Goal: Task Accomplishment & Management: Manage account settings

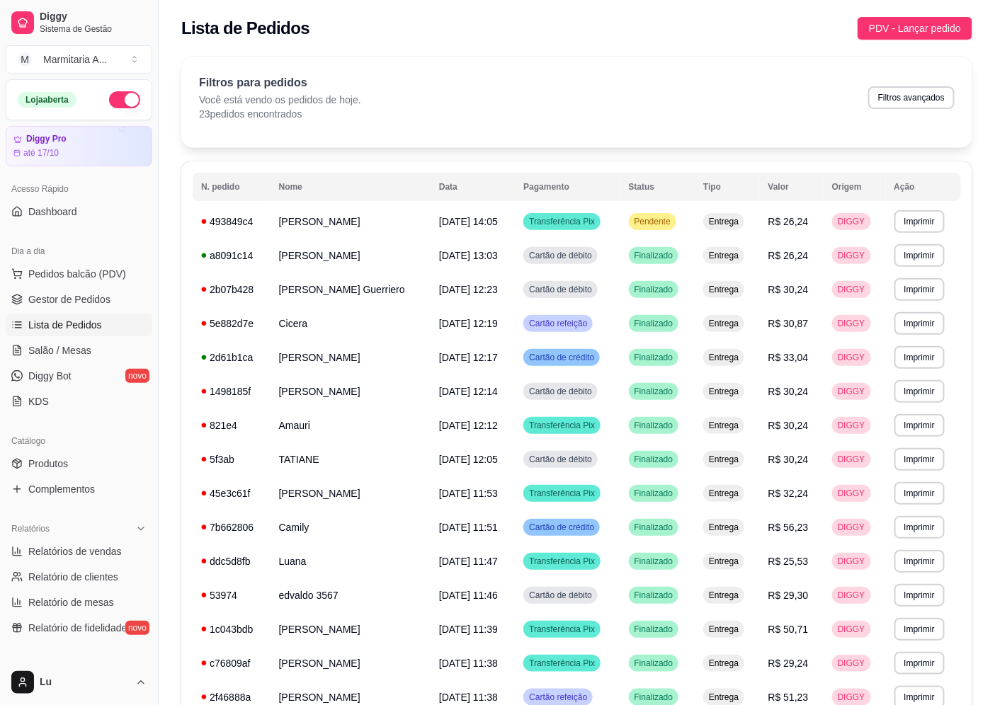
click at [117, 471] on link "Produtos" at bounding box center [79, 464] width 147 height 23
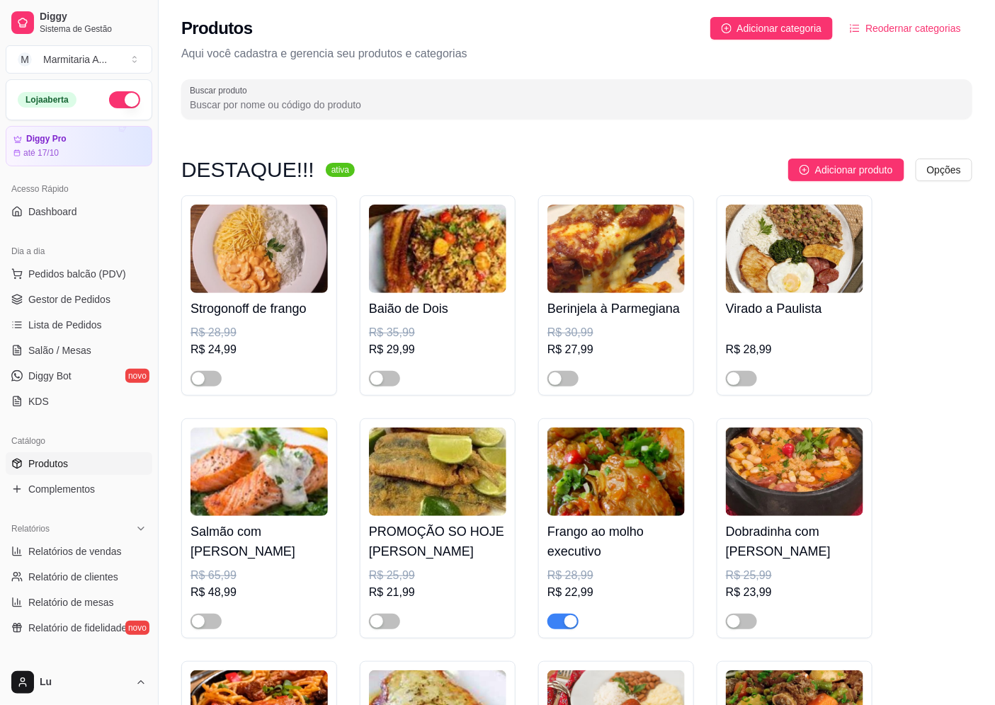
click at [99, 455] on link "Produtos" at bounding box center [79, 464] width 147 height 23
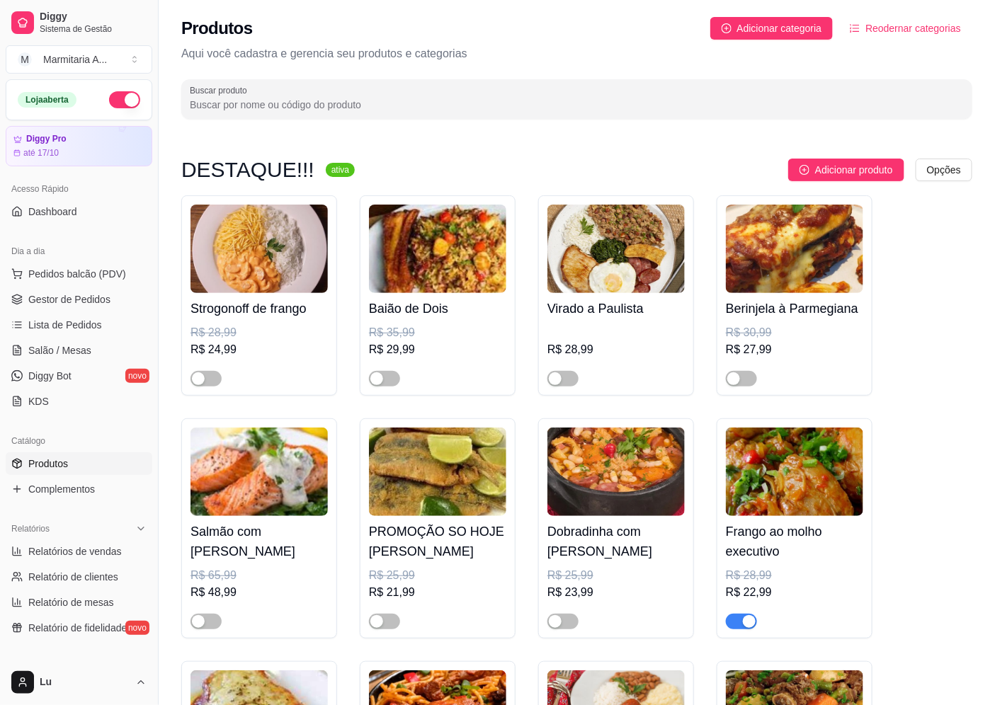
drag, startPoint x: 622, startPoint y: 100, endPoint x: 426, endPoint y: 54, distance: 200.8
click at [619, 98] on input "Buscar produto" at bounding box center [577, 105] width 774 height 14
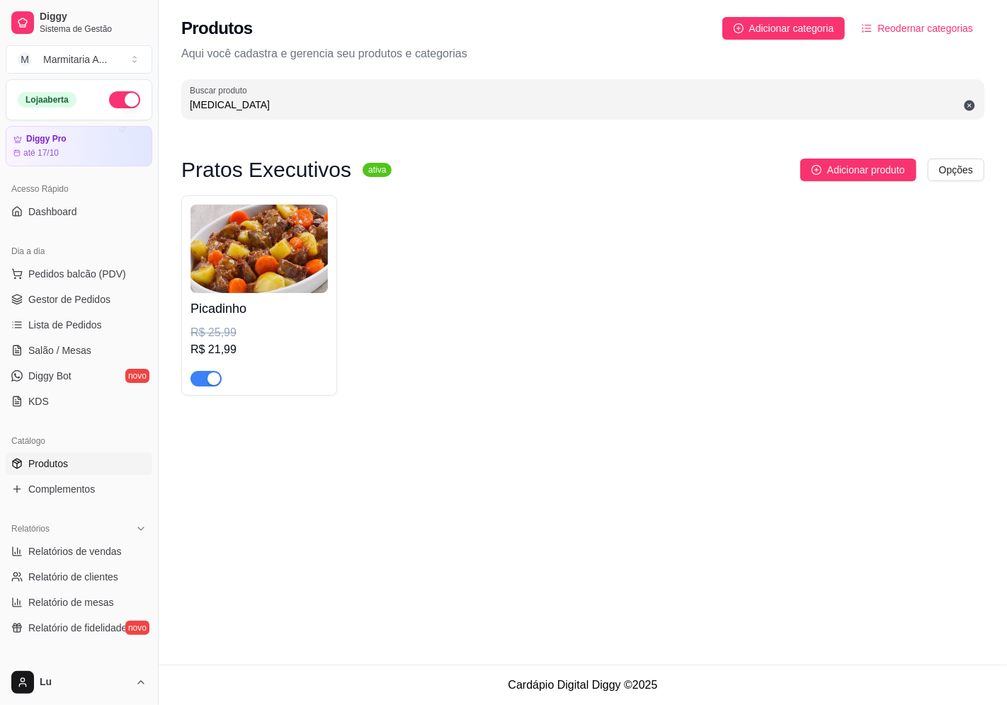
type input "[MEDICAL_DATA]"
click at [215, 378] on div "button" at bounding box center [214, 379] width 13 height 13
click at [64, 281] on button "Pedidos balcão (PDV)" at bounding box center [79, 274] width 147 height 23
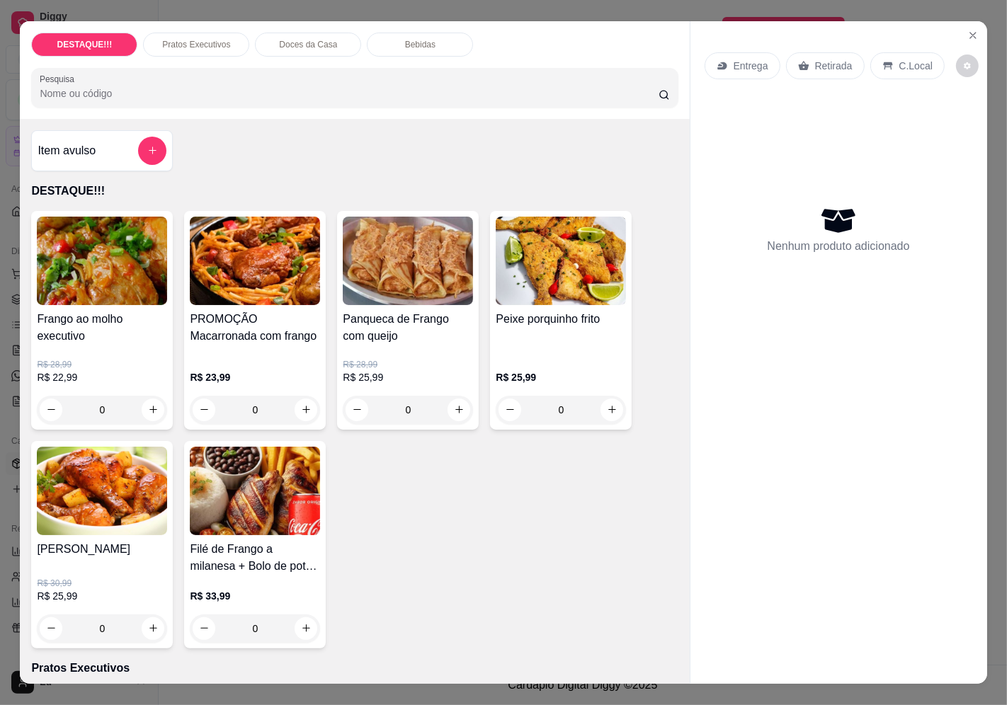
click at [734, 60] on p "Entrega" at bounding box center [751, 66] width 35 height 14
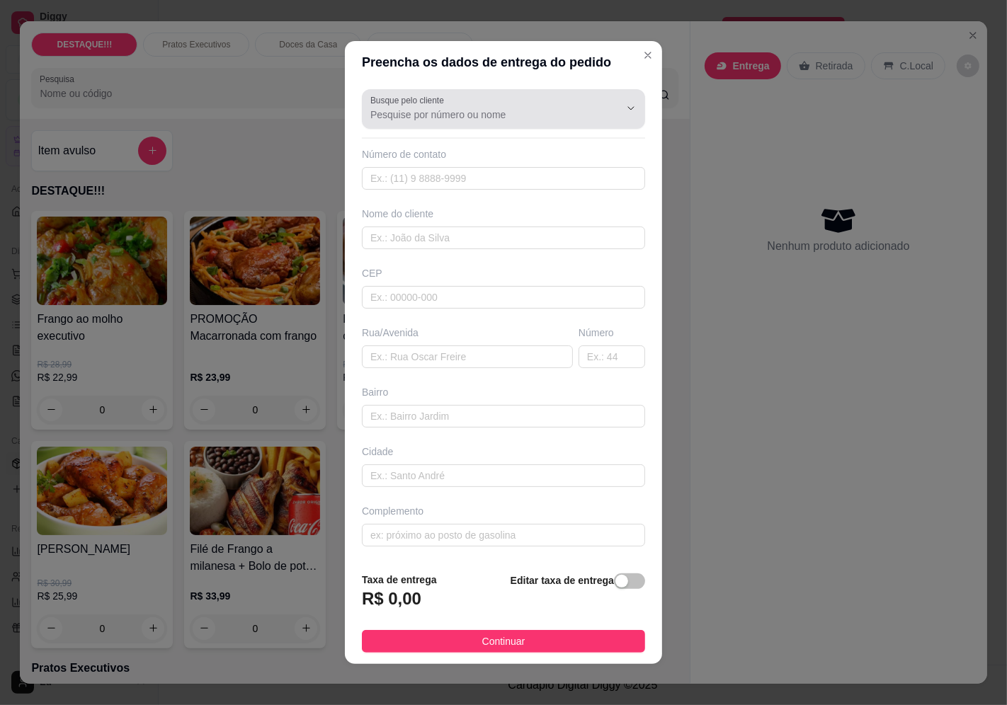
click at [418, 104] on label "Busque pelo cliente" at bounding box center [409, 100] width 79 height 12
click at [418, 108] on input "Busque pelo cliente" at bounding box center [483, 115] width 227 height 14
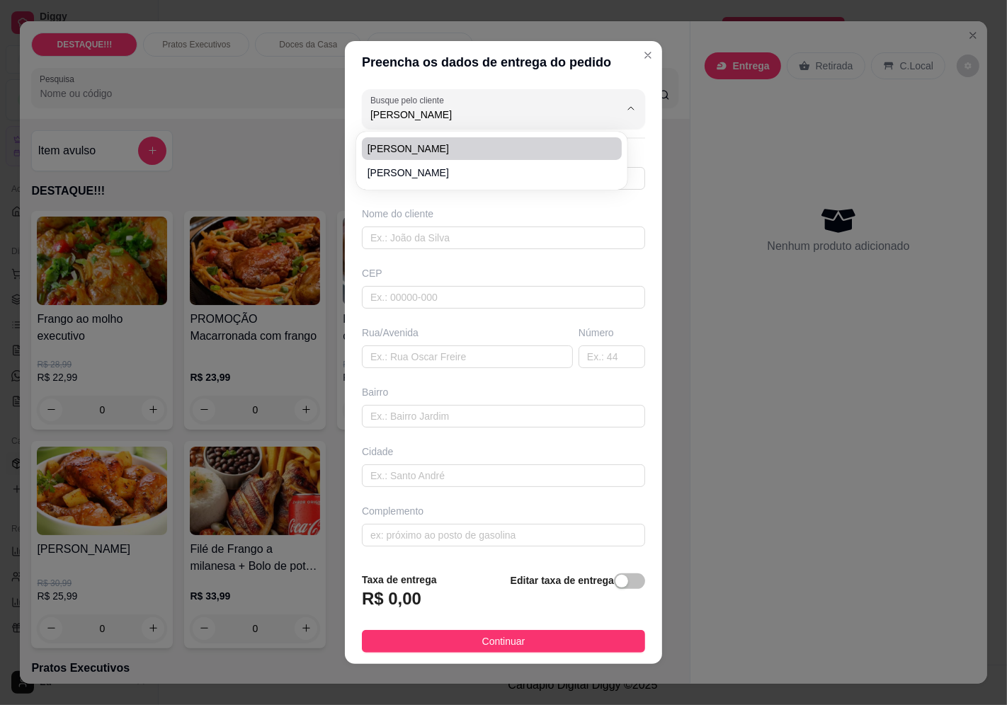
click at [506, 142] on span "[PERSON_NAME]" at bounding box center [485, 149] width 234 height 14
type input "[PERSON_NAME]"
type input "11943487162"
type input "[PERSON_NAME]"
type input "04378100"
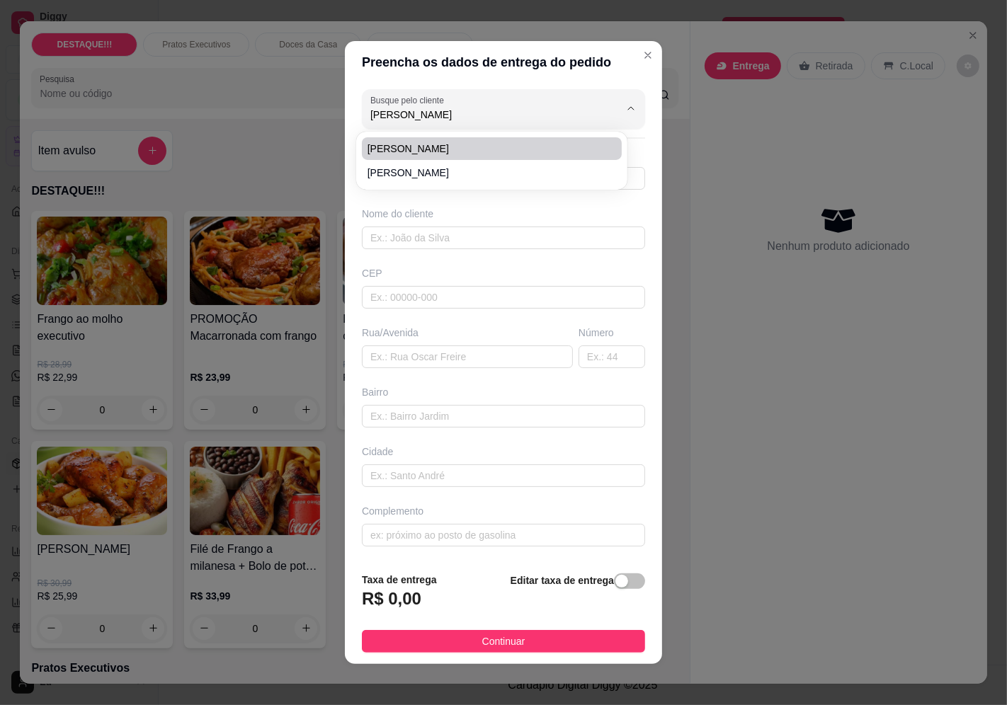
type input "[GEOGRAPHIC_DATA]"
type input "1994"
type input "Vila Mascote"
type input "[GEOGRAPHIC_DATA]"
type input "sem feijão"
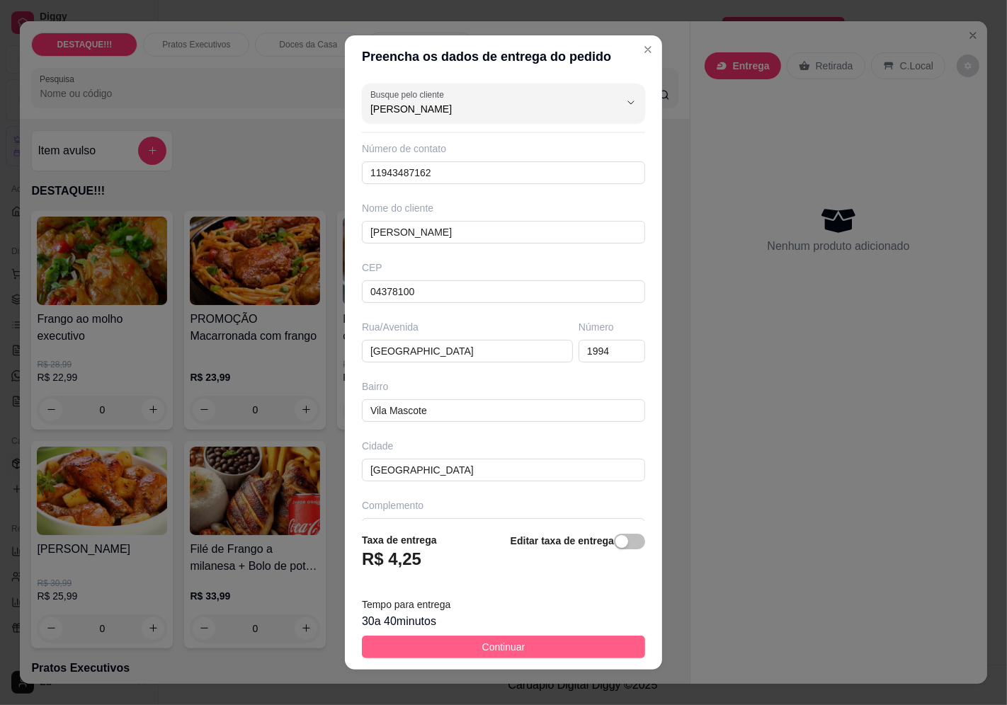
type input "[PERSON_NAME]"
drag, startPoint x: 585, startPoint y: 647, endPoint x: 583, endPoint y: 620, distance: 27.7
click at [586, 645] on button "Continuar" at bounding box center [503, 647] width 283 height 23
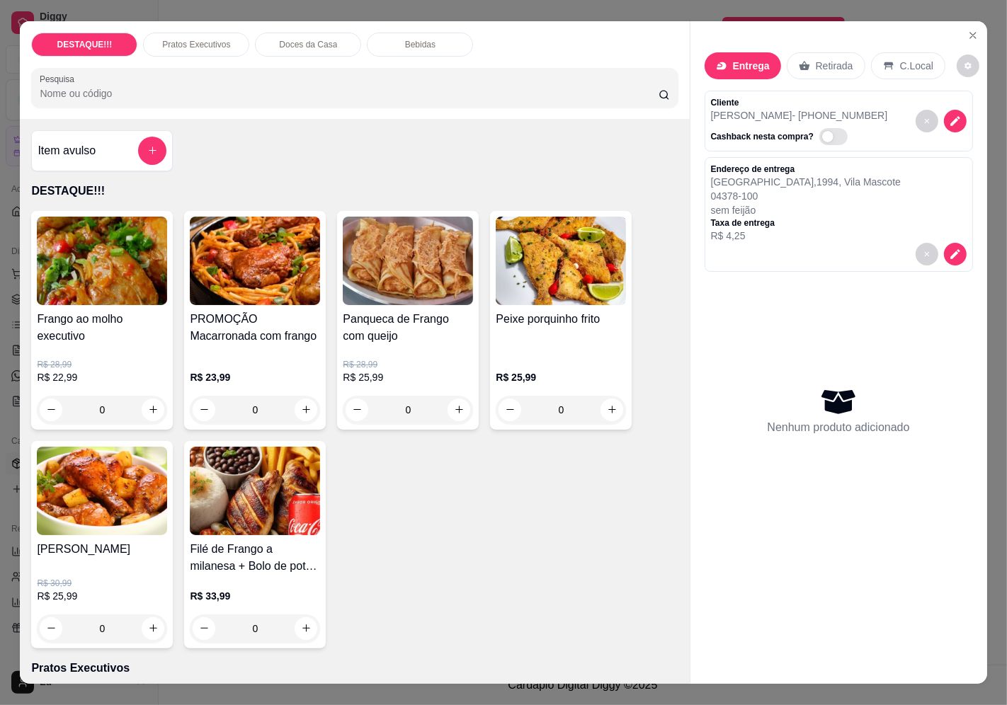
click at [413, 302] on div "Panqueca de Frango com queijo R$ 28,99 R$ 25,99 0" at bounding box center [408, 320] width 142 height 219
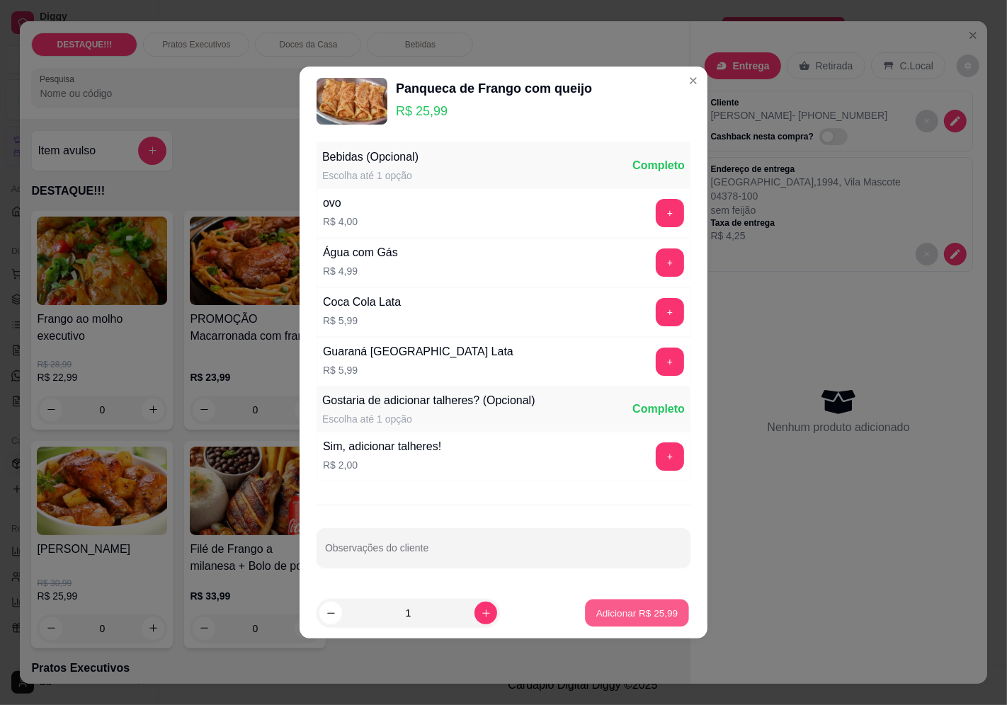
click at [646, 609] on p "Adicionar R$ 25,99" at bounding box center [637, 613] width 82 height 13
type input "1"
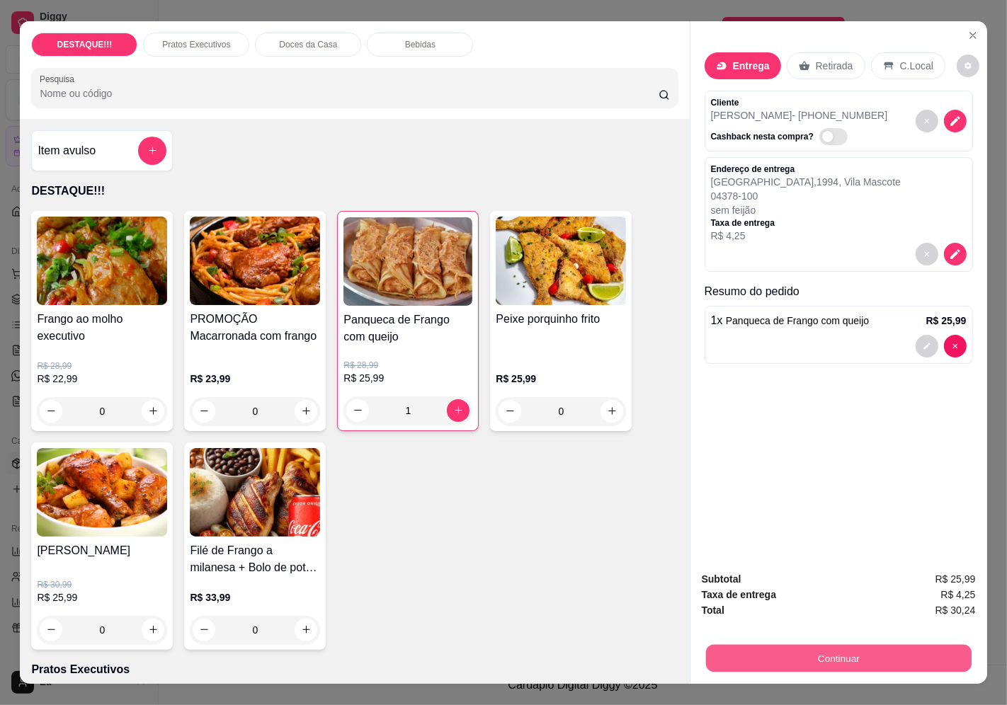
click at [926, 657] on button "Continuar" at bounding box center [838, 659] width 266 height 28
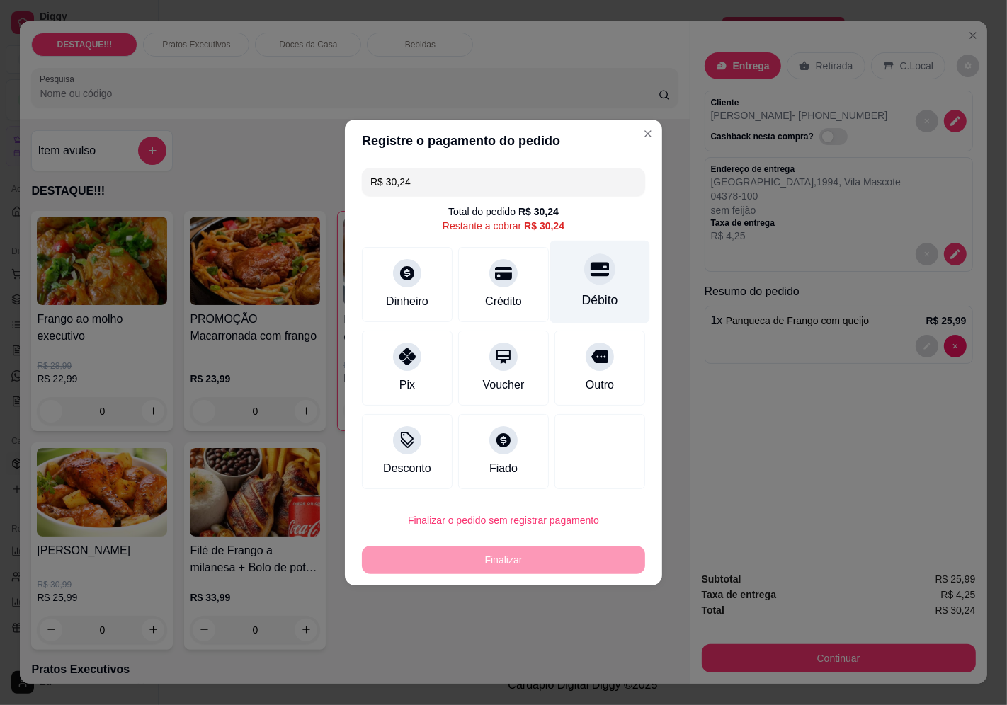
click at [572, 280] on div "Débito" at bounding box center [600, 282] width 100 height 83
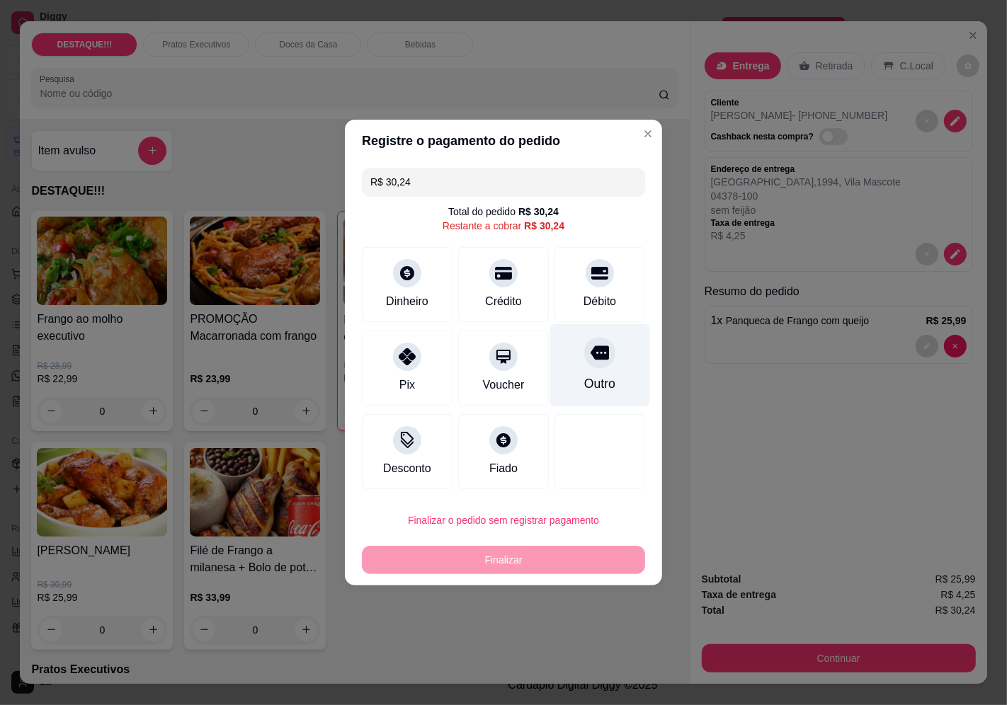
type input "R$ 0,00"
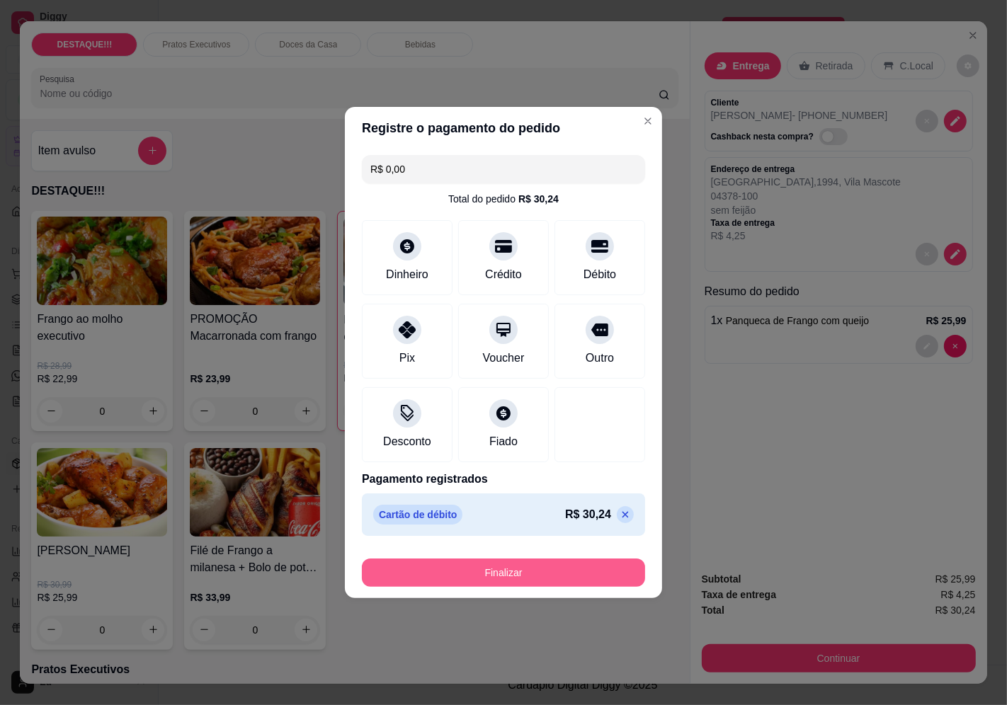
click at [583, 562] on button "Finalizar" at bounding box center [503, 573] width 283 height 28
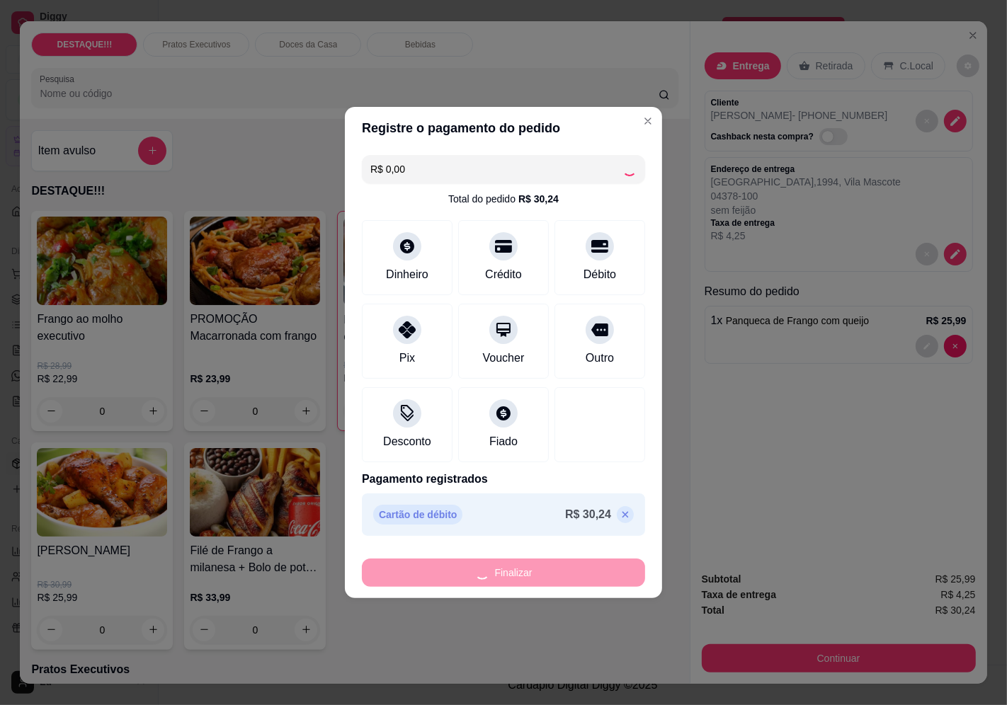
type input "0"
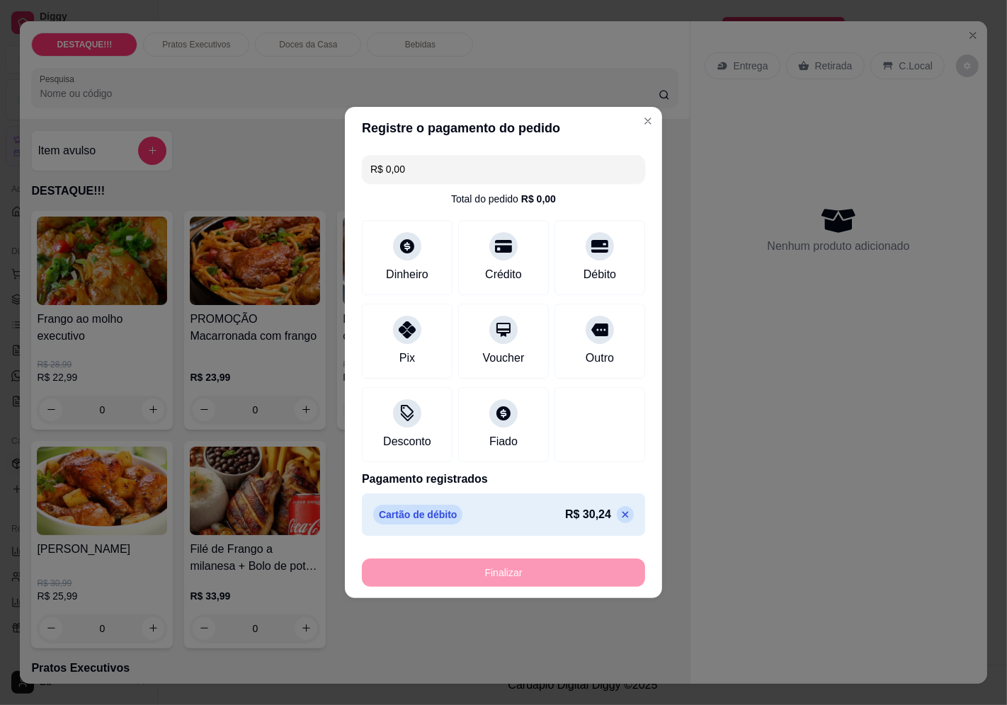
type input "-R$ 30,24"
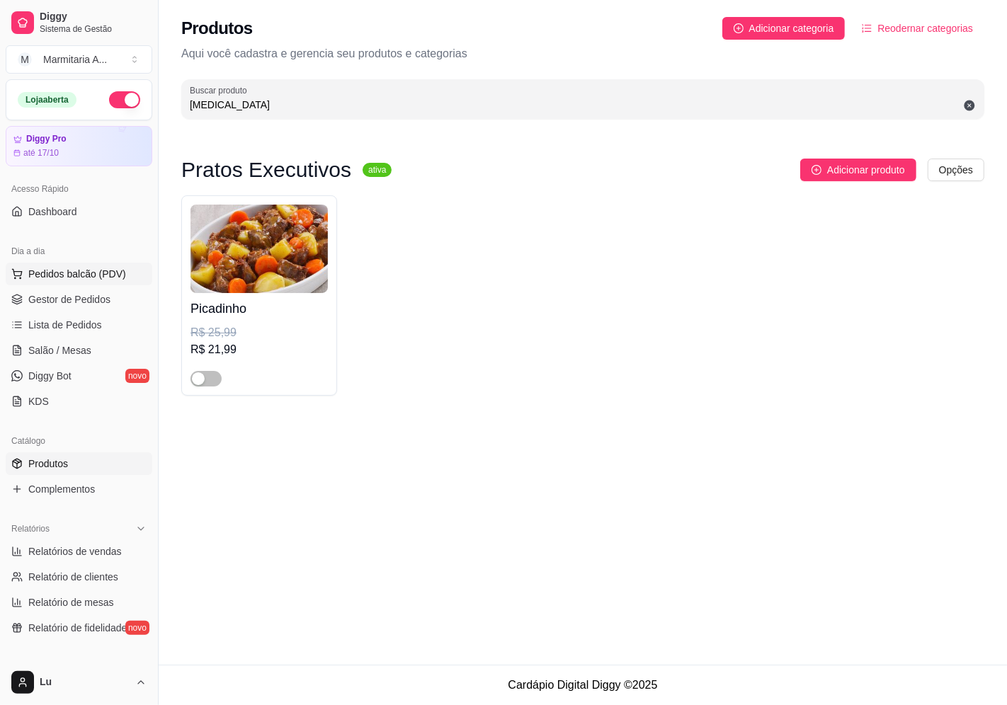
click at [89, 283] on button "Pedidos balcão (PDV)" at bounding box center [79, 274] width 147 height 23
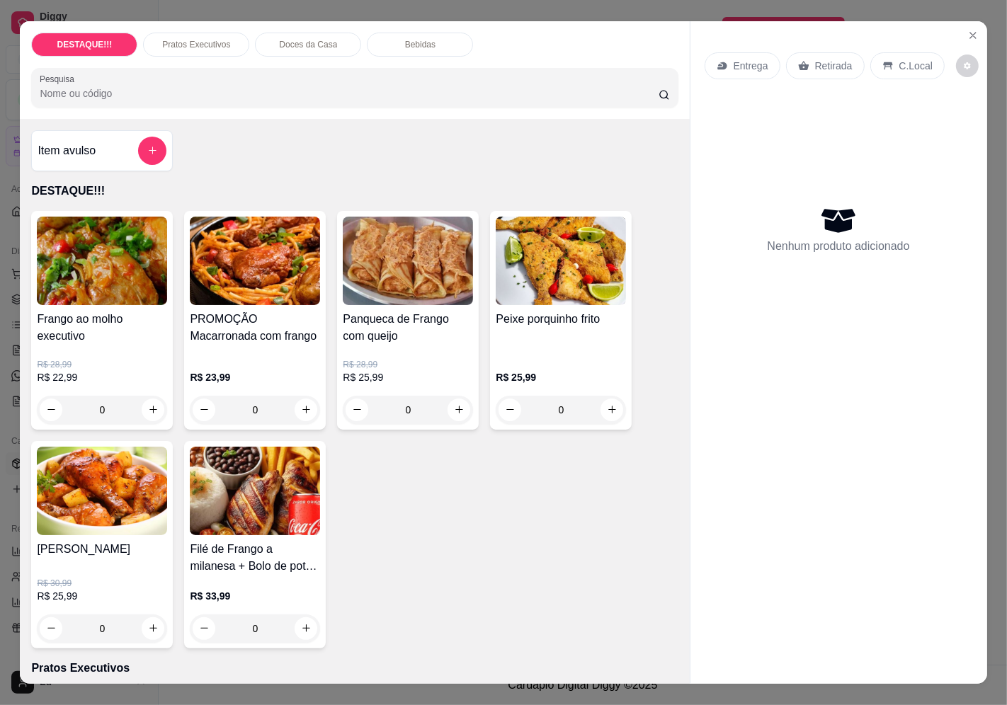
drag, startPoint x: 979, startPoint y: 18, endPoint x: 952, endPoint y: 50, distance: 42.3
click at [974, 21] on section "DESTAQUE!!! Pratos Executivos Doces da Casa Bebidas Pesquisa Item avulso DESTAQ…" at bounding box center [503, 352] width 967 height 663
click at [967, 30] on icon "Close" at bounding box center [972, 35] width 11 height 11
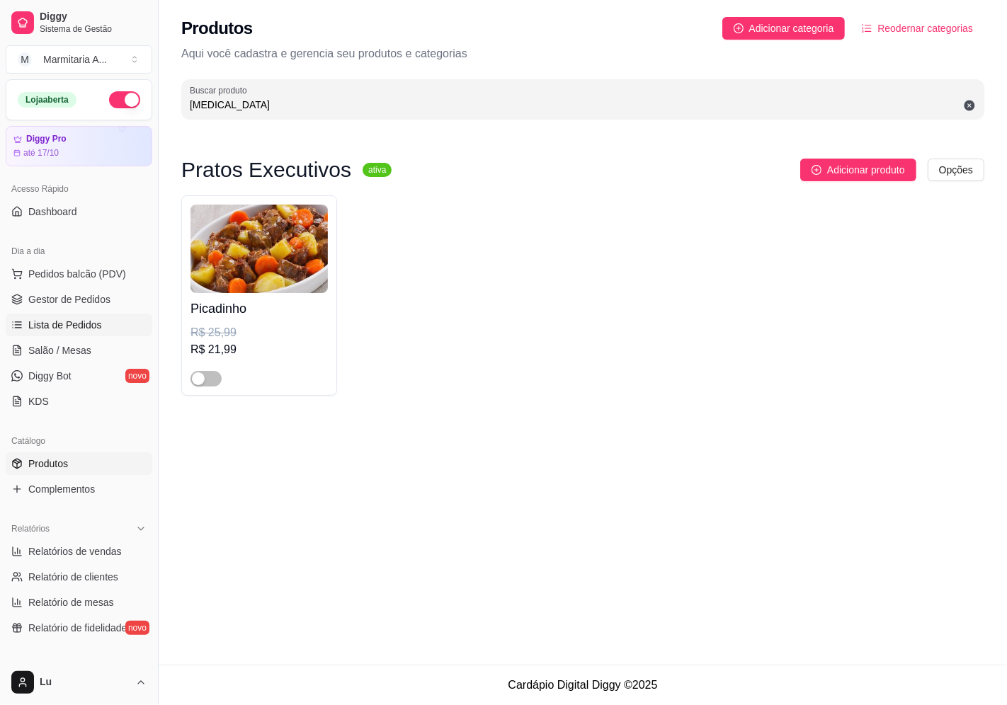
click at [109, 326] on link "Lista de Pedidos" at bounding box center [79, 325] width 147 height 23
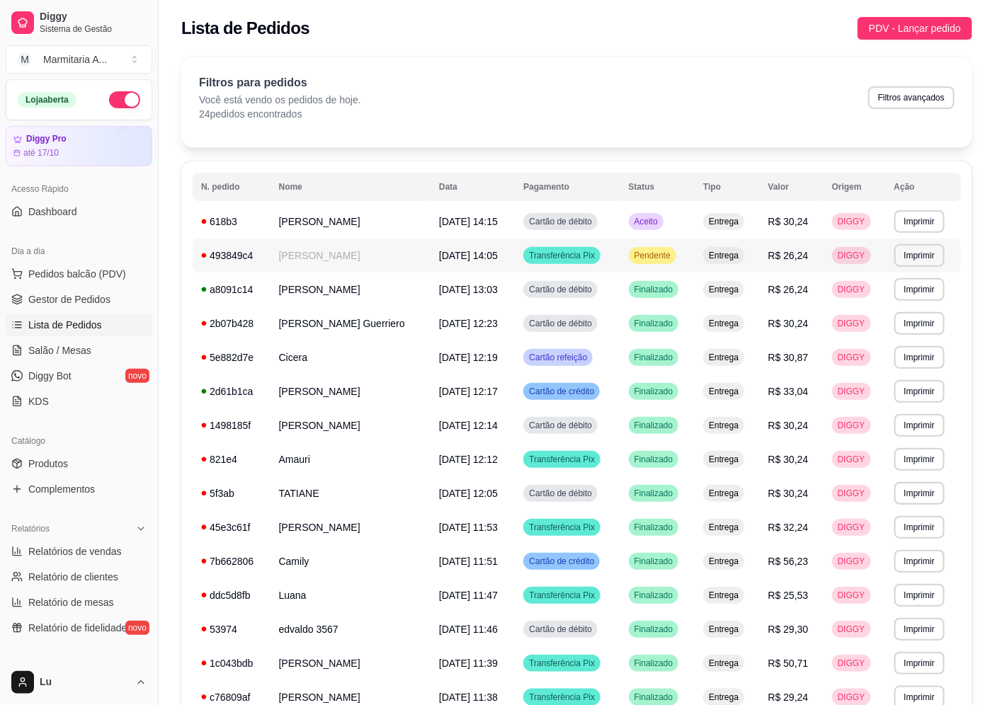
click at [385, 250] on td "[PERSON_NAME]" at bounding box center [351, 256] width 160 height 34
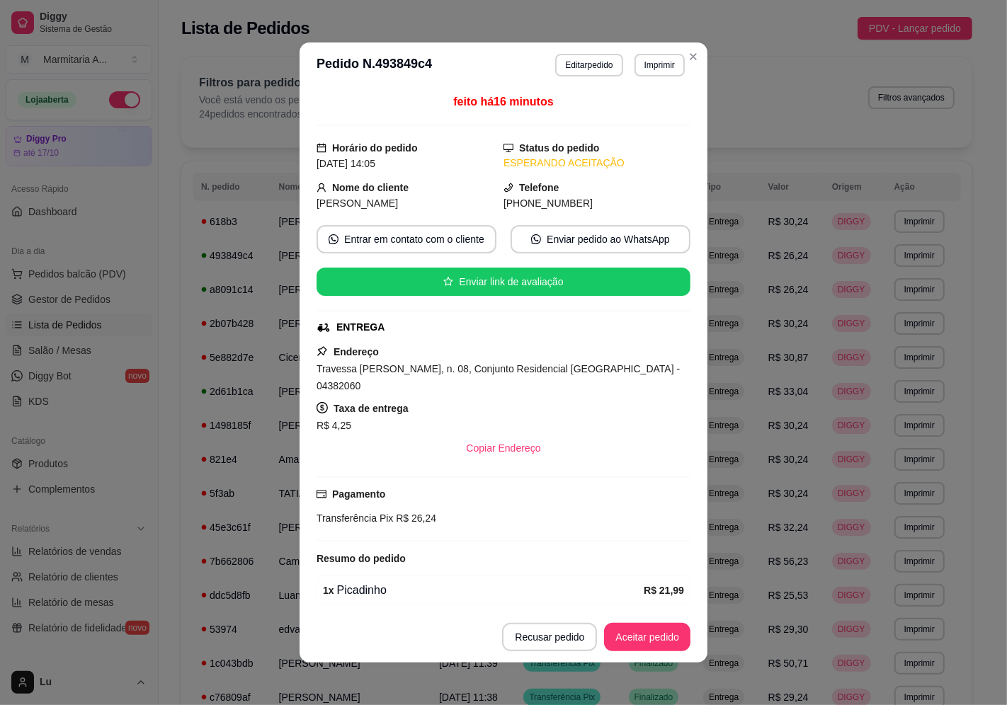
click at [533, 201] on span "[PHONE_NUMBER]" at bounding box center [548, 203] width 89 height 11
click at [539, 203] on span "[PHONE_NUMBER]" at bounding box center [548, 203] width 89 height 11
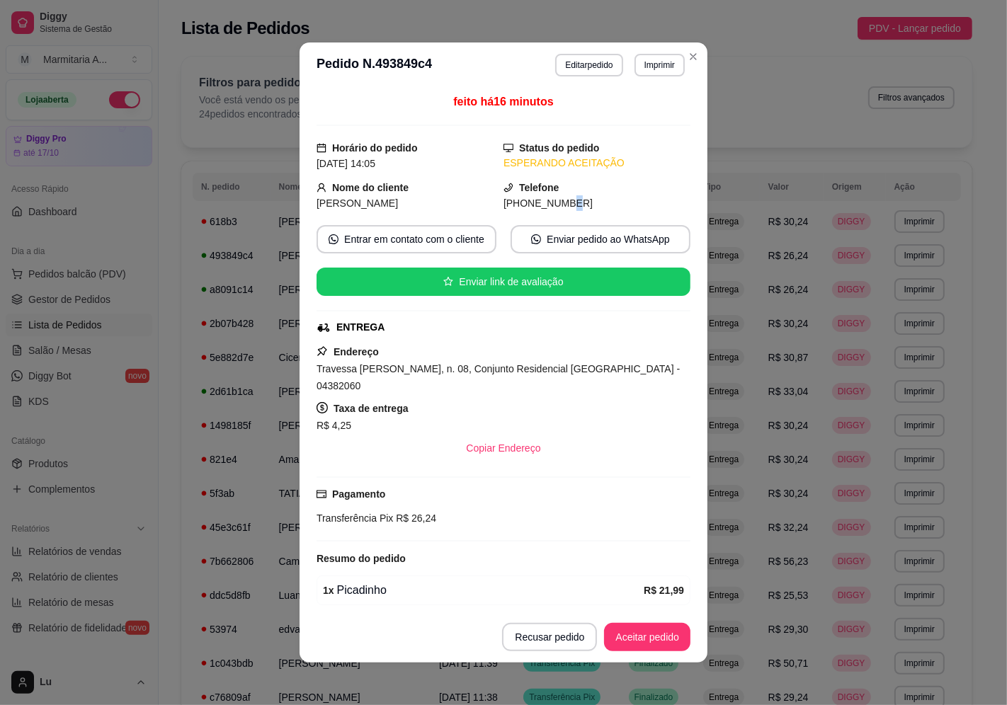
click at [539, 203] on span "[PHONE_NUMBER]" at bounding box center [548, 203] width 89 height 11
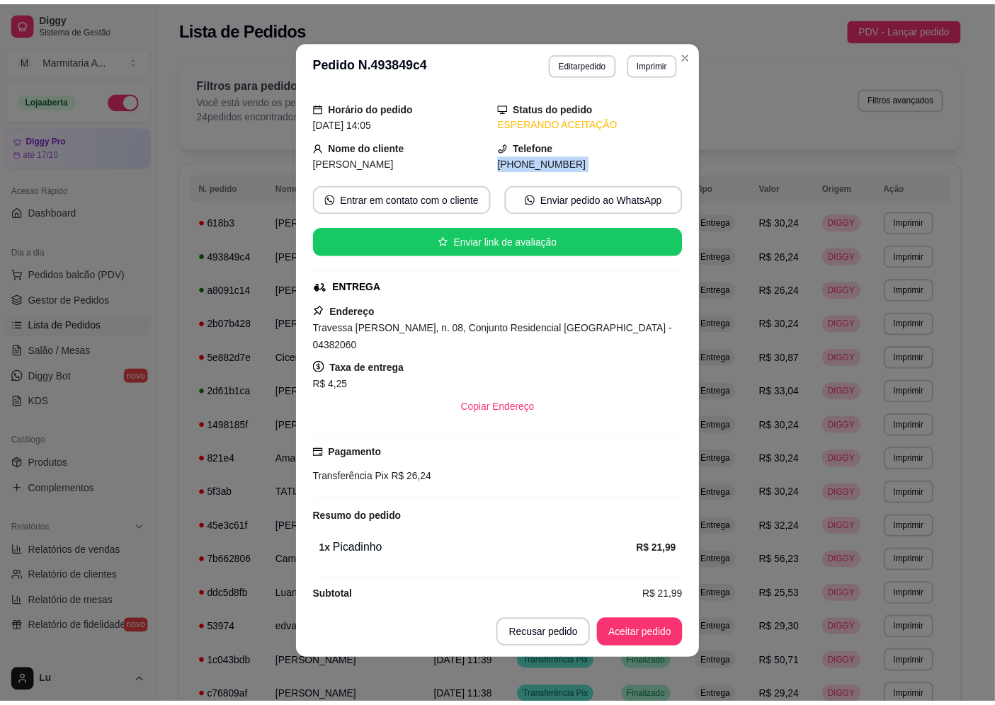
scroll to position [3, 0]
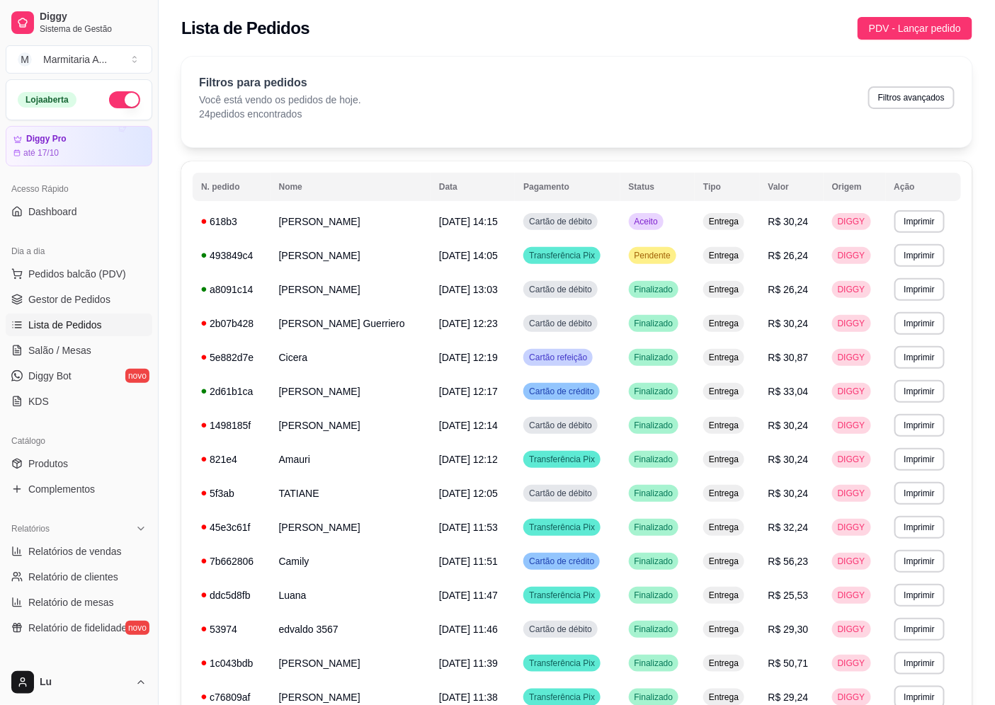
drag, startPoint x: 112, startPoint y: 278, endPoint x: 259, endPoint y: 237, distance: 152.9
click at [112, 277] on span "Pedidos balcão (PDV)" at bounding box center [77, 274] width 98 height 14
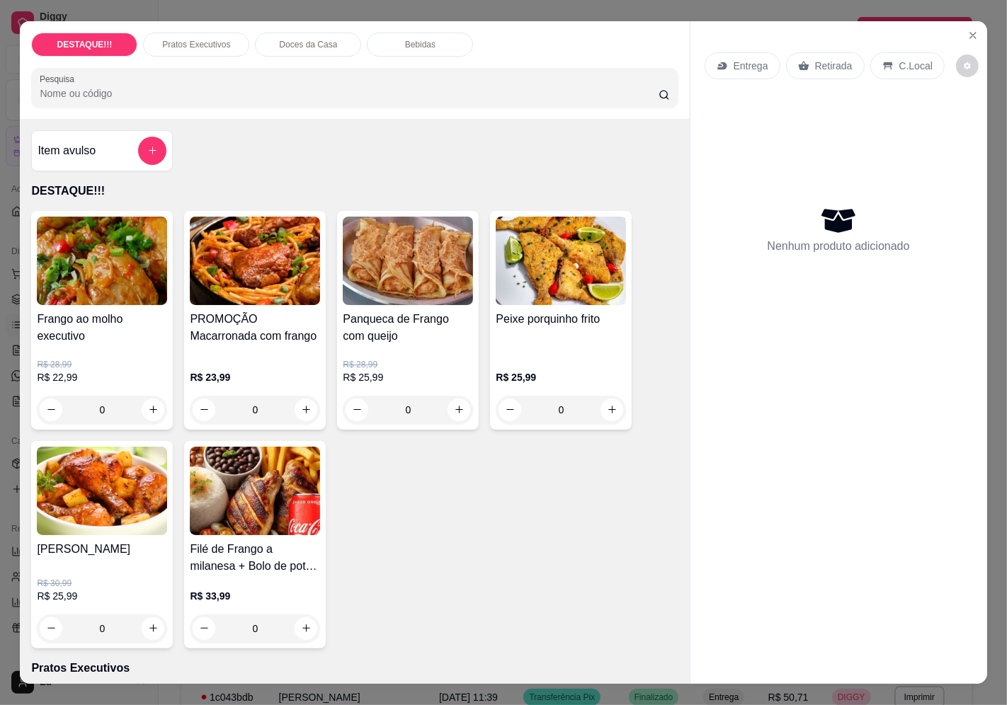
click at [815, 64] on p "Retirada" at bounding box center [834, 66] width 38 height 14
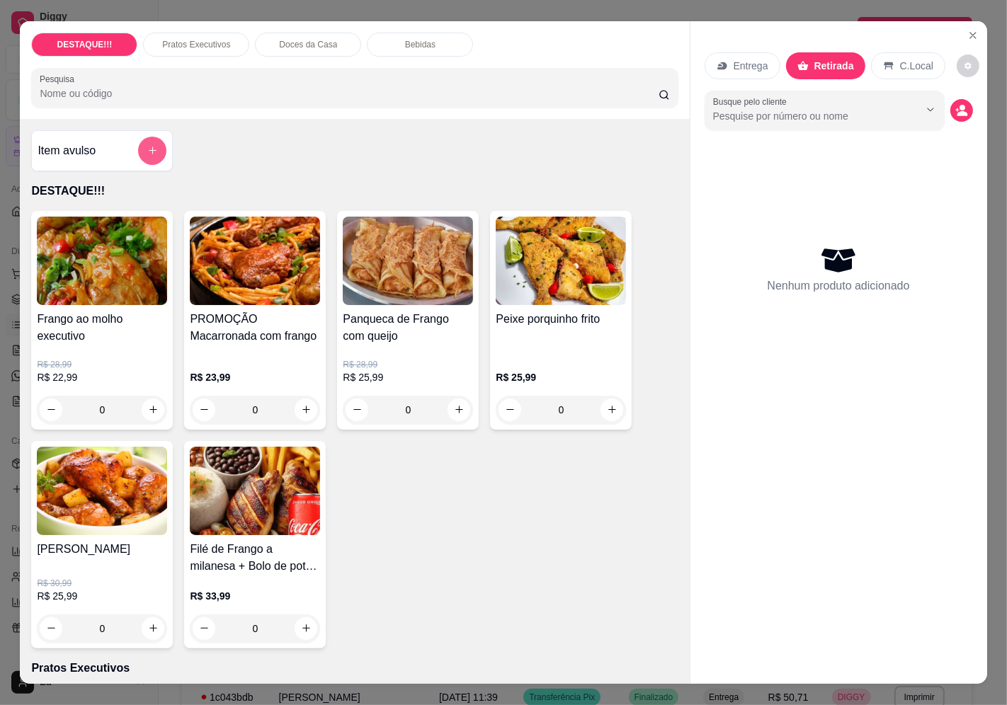
click at [147, 145] on icon "add-separate-item" at bounding box center [152, 150] width 11 height 11
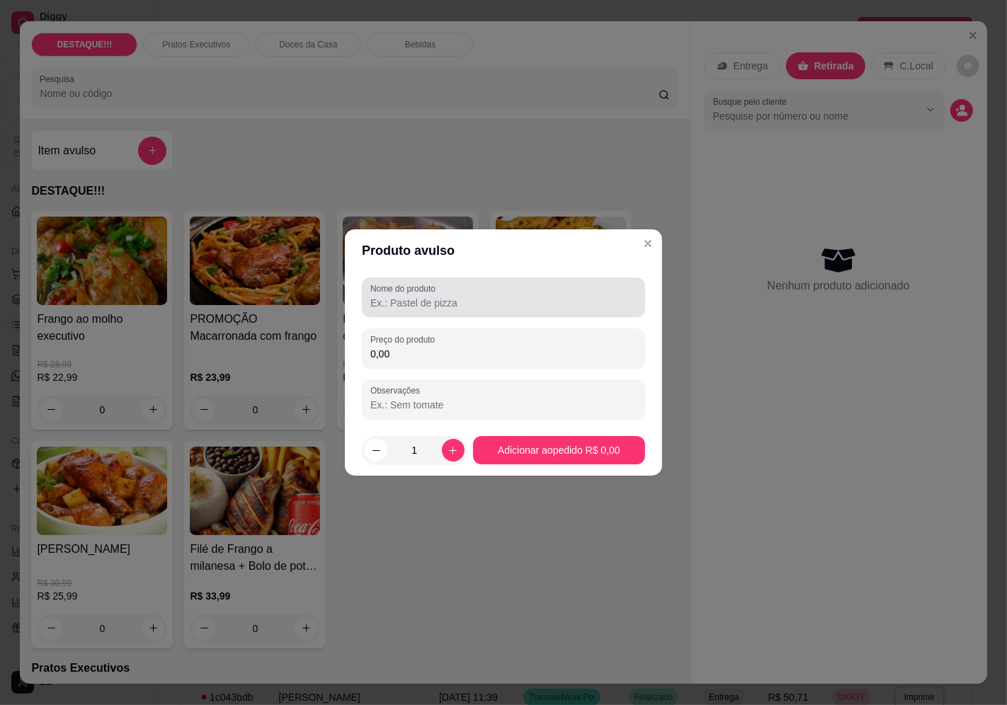
drag, startPoint x: 492, startPoint y: 293, endPoint x: 524, endPoint y: 285, distance: 33.0
click at [508, 291] on div at bounding box center [503, 297] width 266 height 28
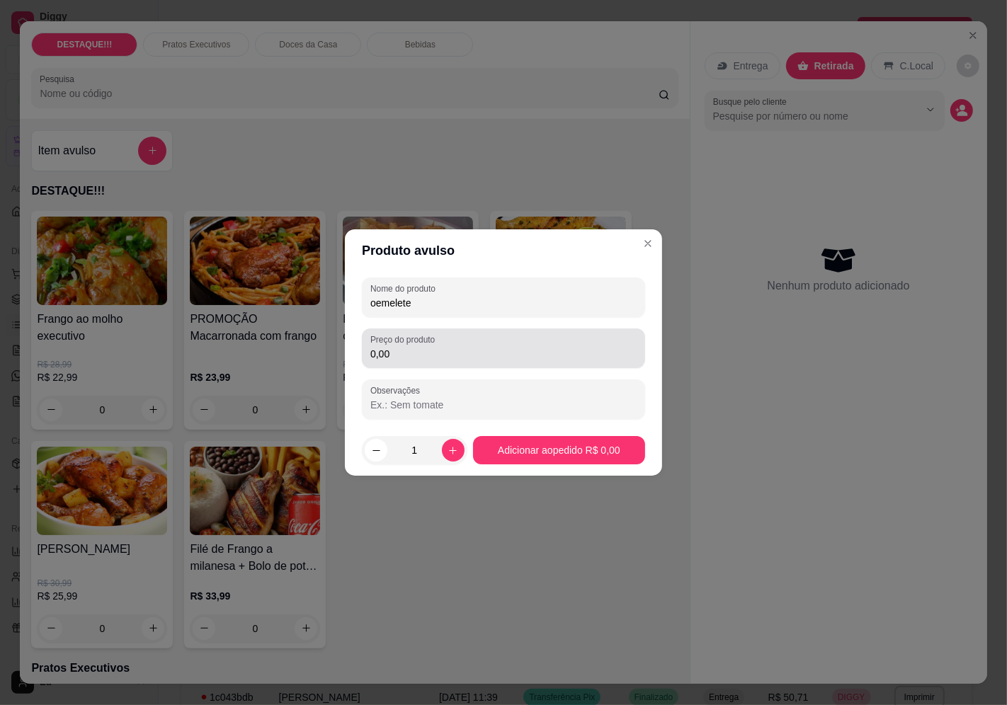
type input "oemelete"
click at [426, 362] on div "0,00" at bounding box center [503, 348] width 266 height 28
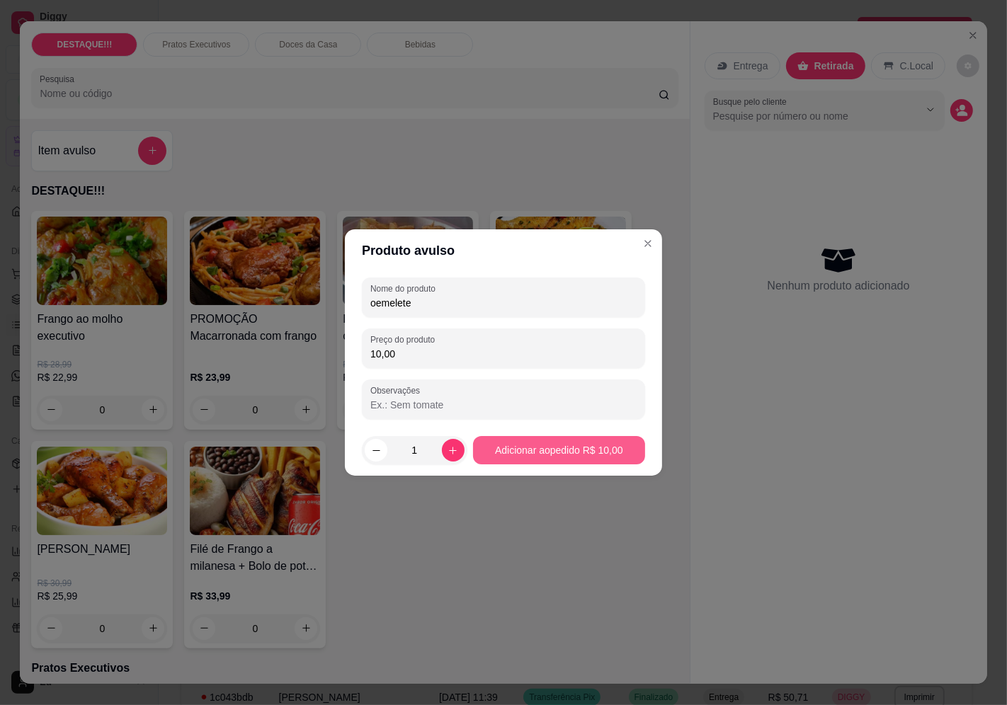
type input "10,00"
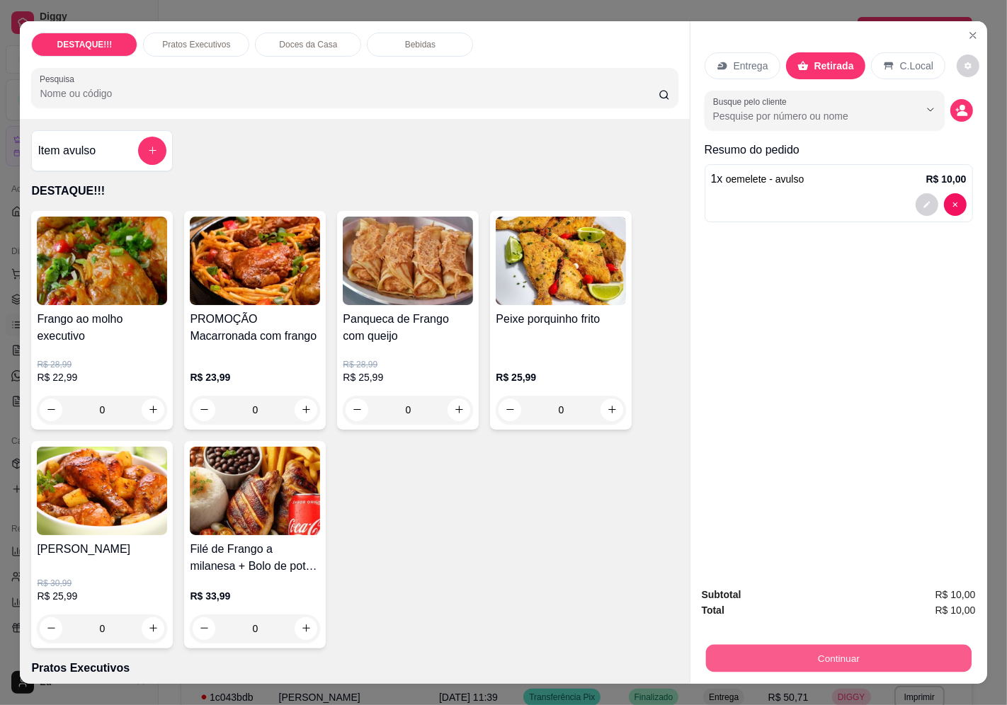
click at [816, 645] on button "Continuar" at bounding box center [838, 659] width 266 height 28
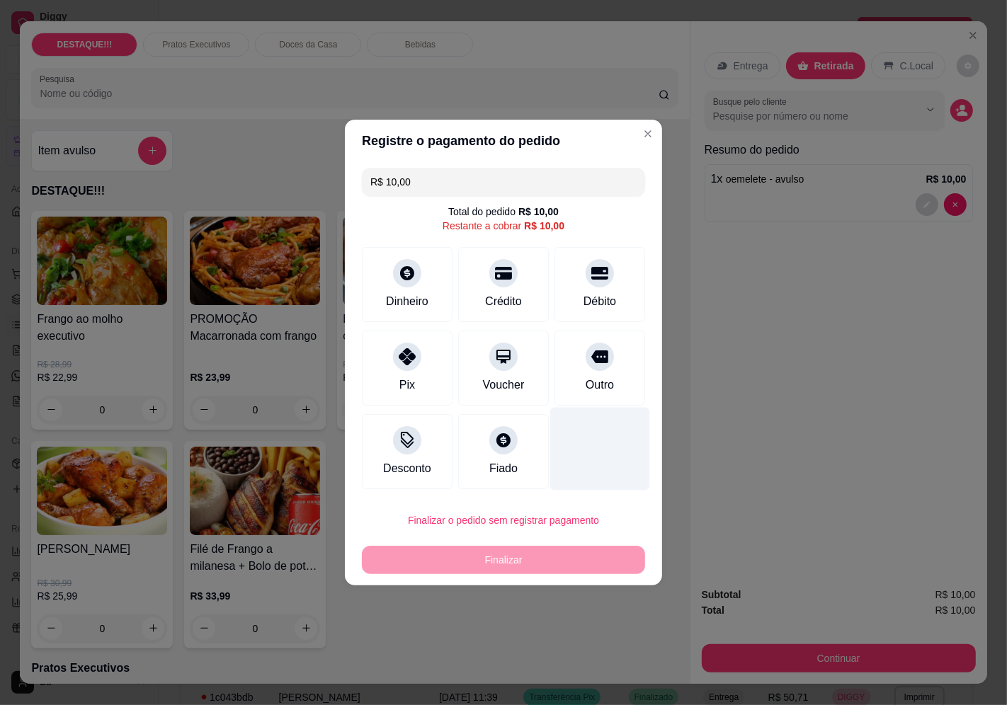
drag, startPoint x: 575, startPoint y: 371, endPoint x: 585, endPoint y: 419, distance: 49.2
click at [574, 374] on div "Outro" at bounding box center [600, 368] width 91 height 75
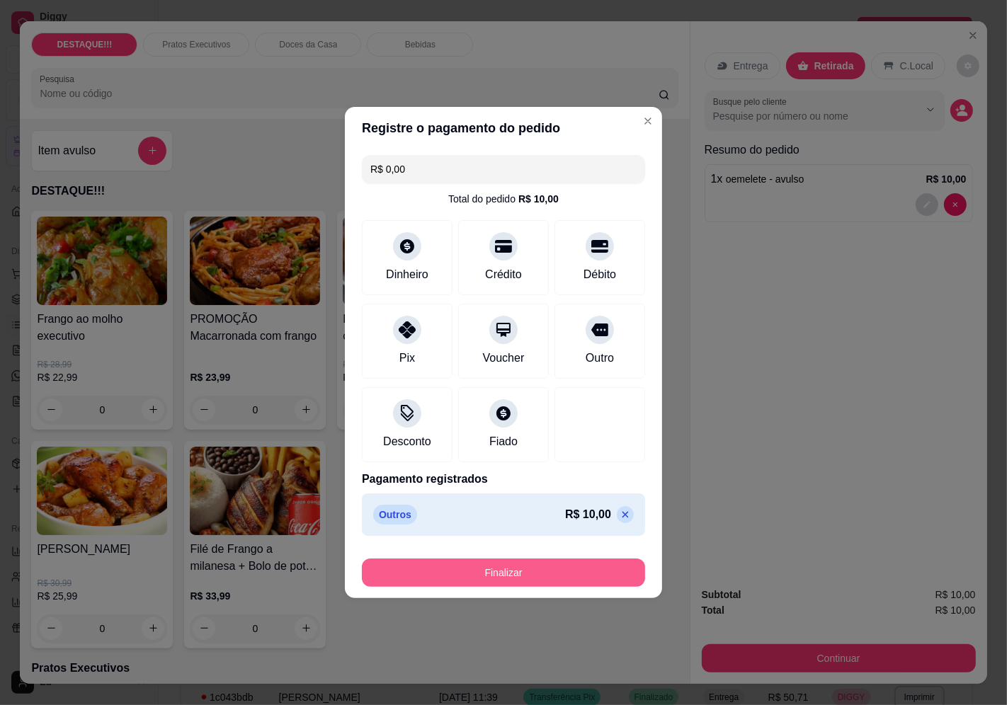
click at [606, 574] on button "Finalizar" at bounding box center [503, 573] width 283 height 28
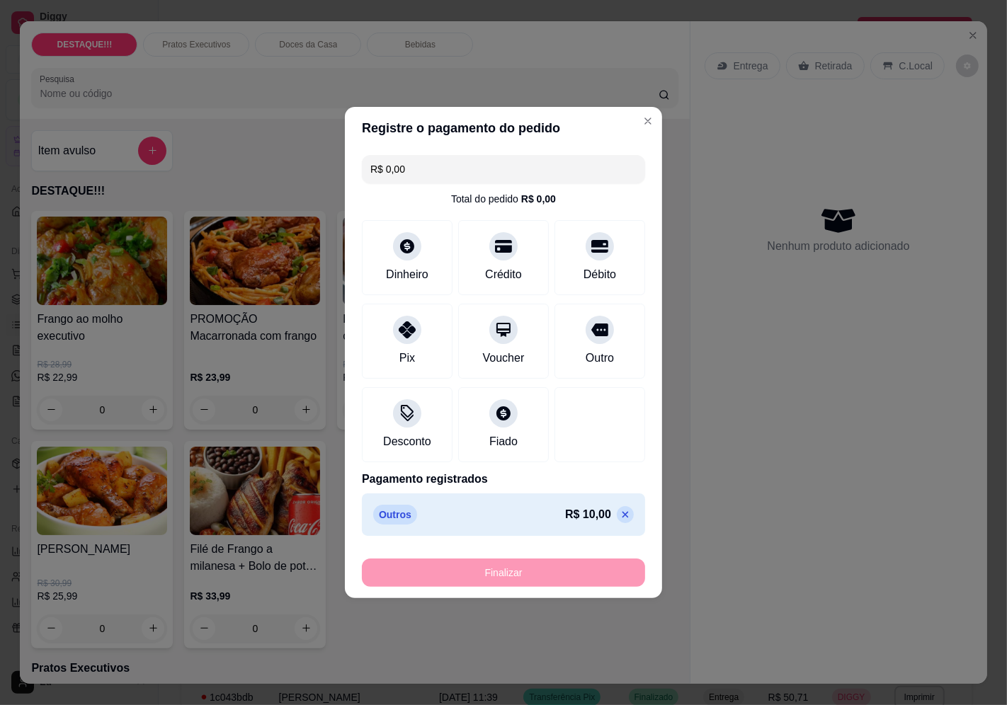
type input "-R$ 10,00"
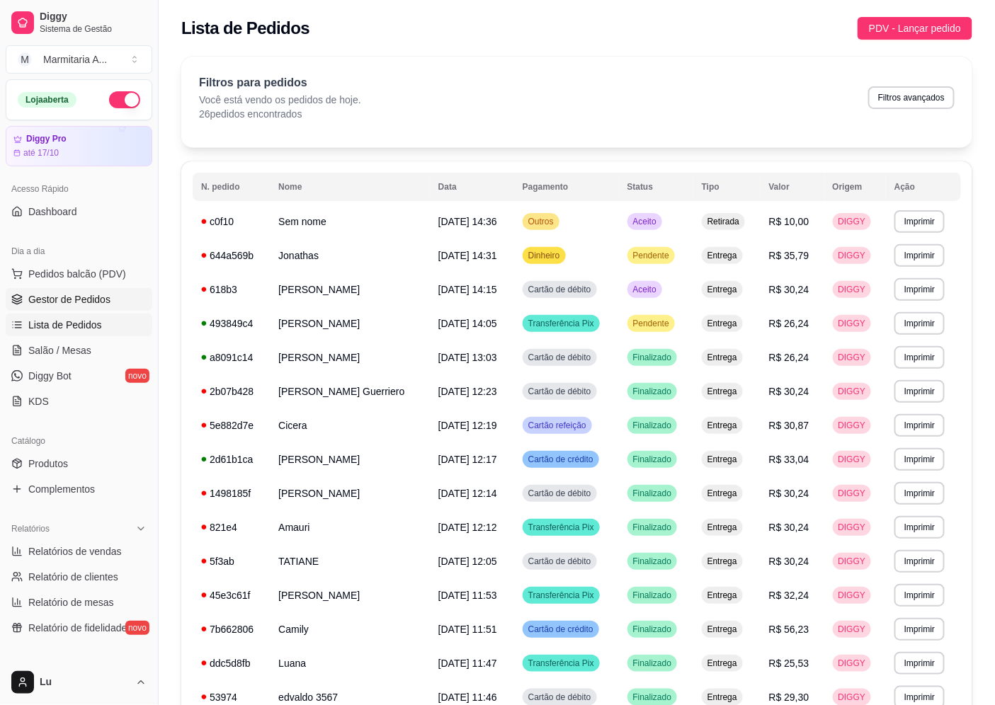
click at [108, 289] on link "Gestor de Pedidos" at bounding box center [79, 299] width 147 height 23
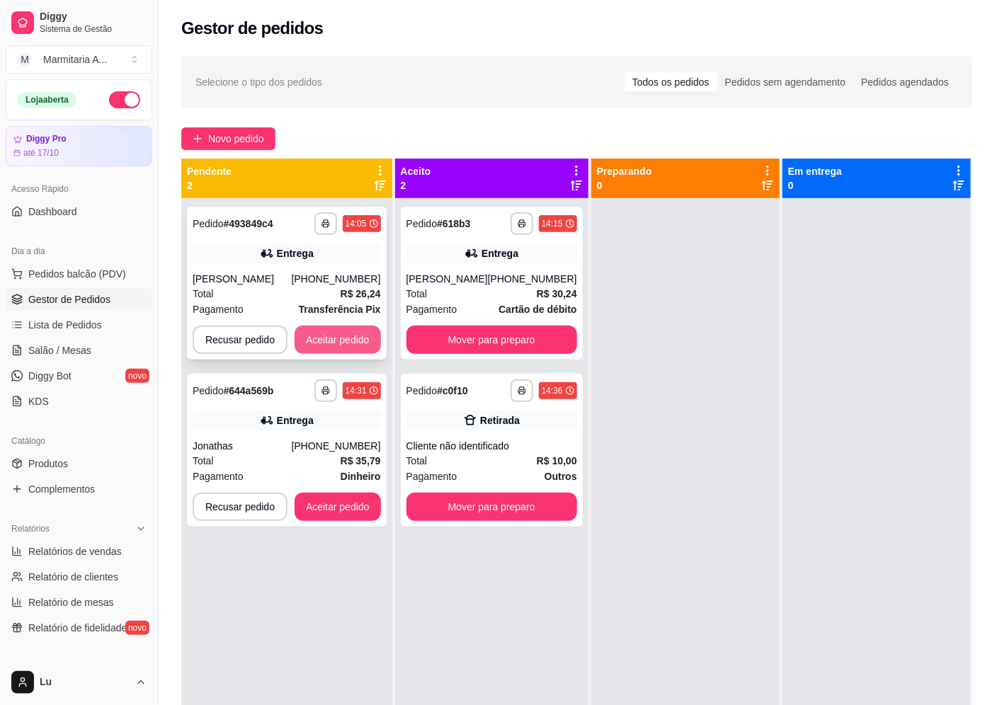
click at [331, 347] on button "Aceitar pedido" at bounding box center [338, 340] width 86 height 28
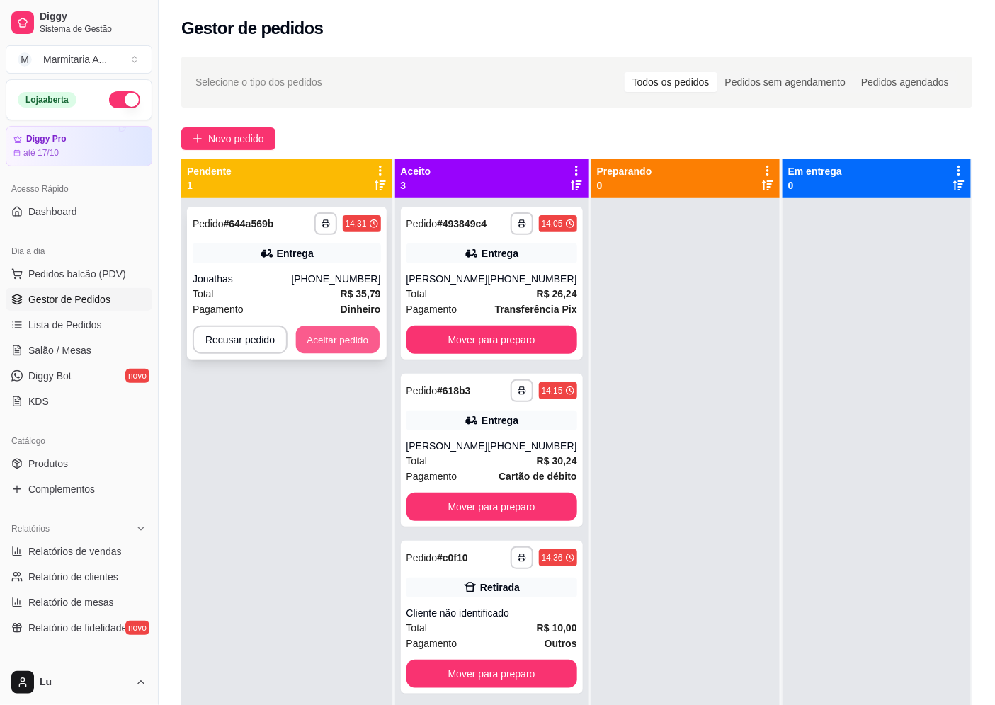
click at [348, 346] on button "Aceitar pedido" at bounding box center [338, 340] width 84 height 28
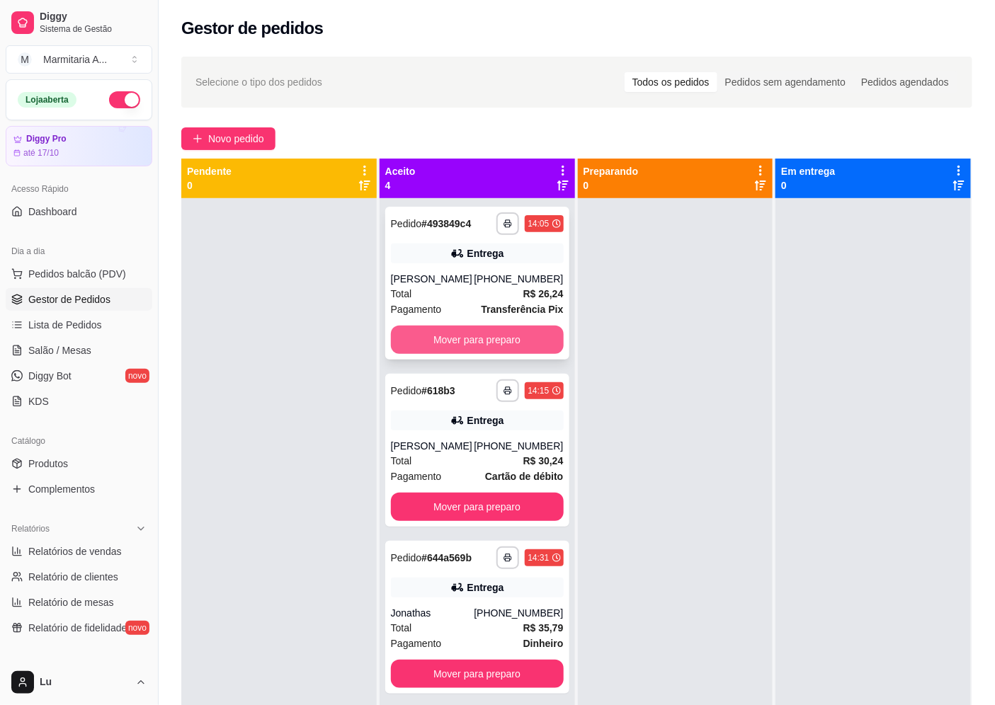
click at [531, 335] on button "Mover para preparo" at bounding box center [477, 340] width 173 height 28
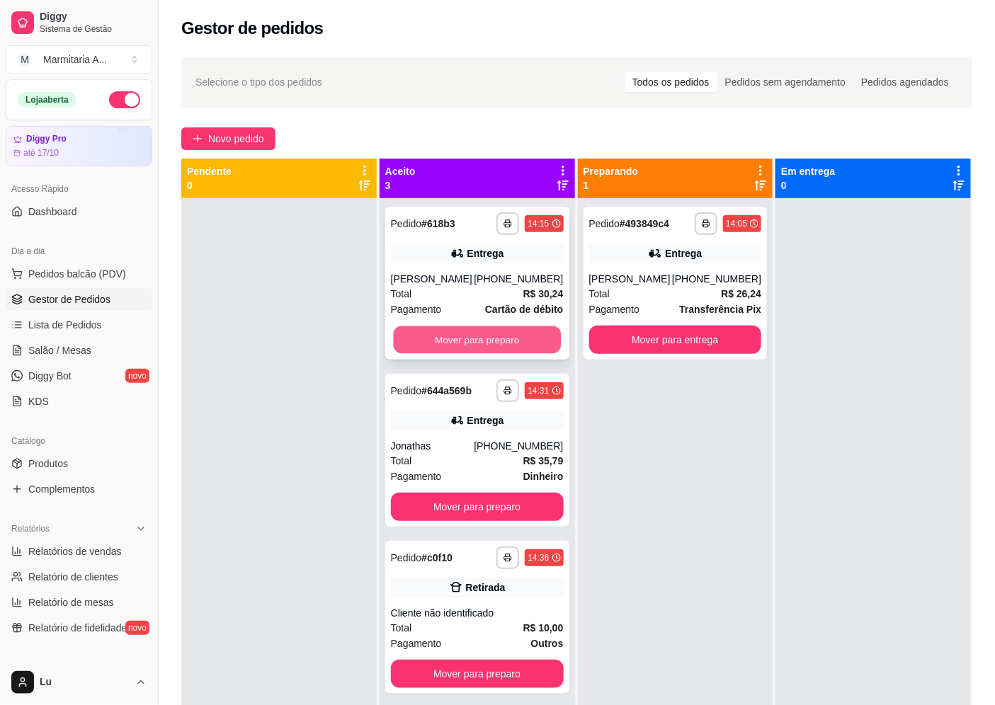
click at [531, 336] on button "Mover para preparo" at bounding box center [476, 340] width 167 height 28
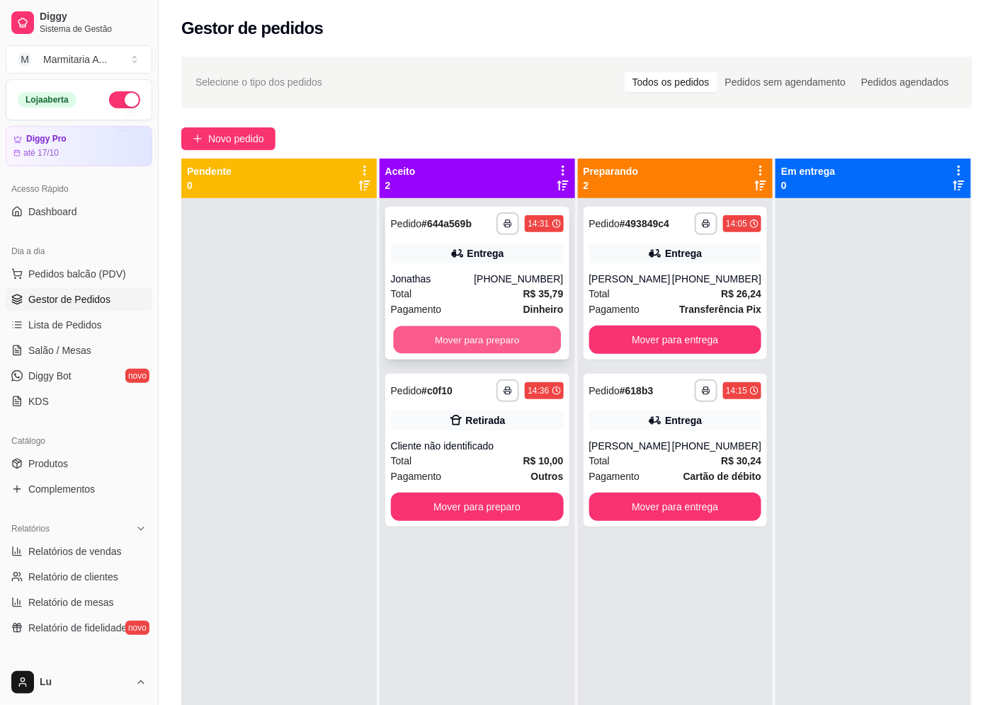
click at [532, 336] on button "Mover para preparo" at bounding box center [476, 340] width 167 height 28
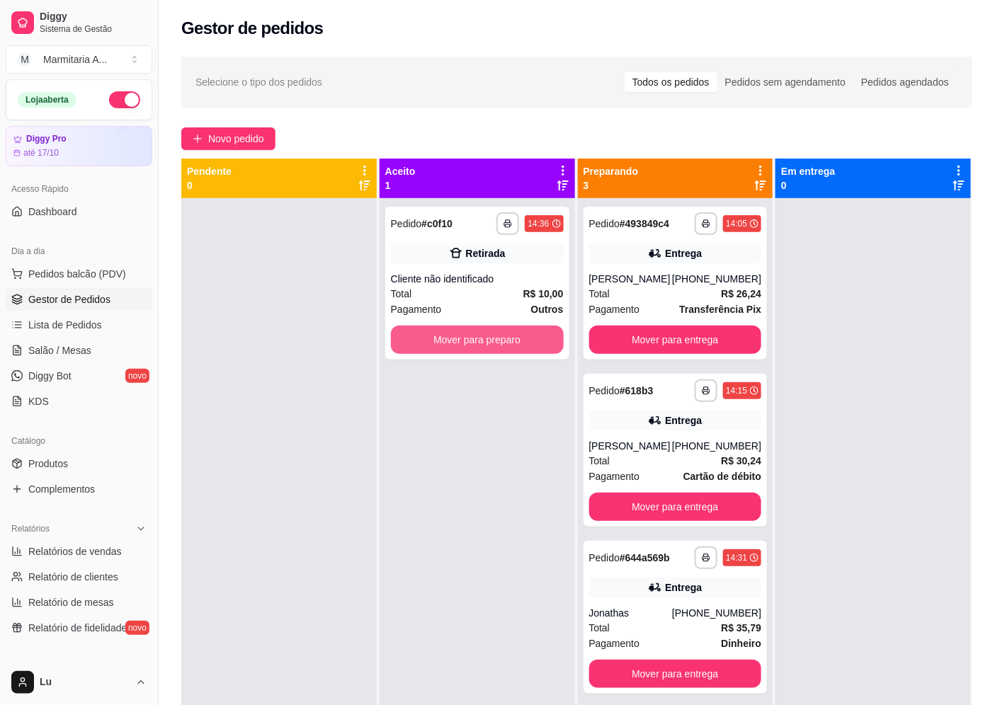
click at [532, 336] on button "Mover para preparo" at bounding box center [477, 340] width 173 height 28
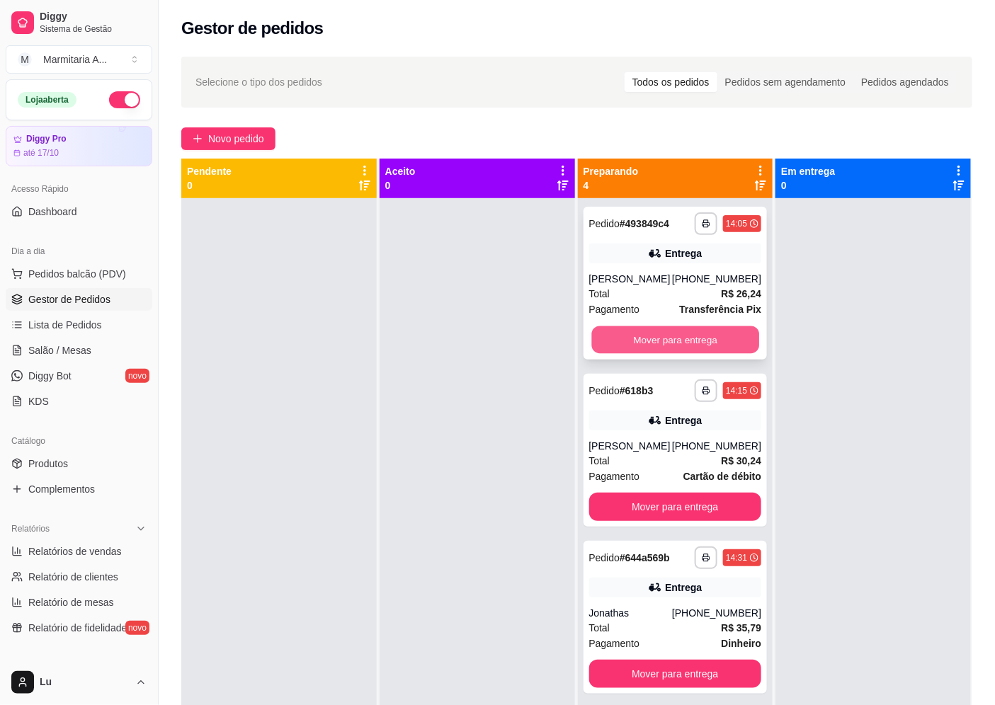
click at [698, 343] on button "Mover para entrega" at bounding box center [674, 340] width 167 height 28
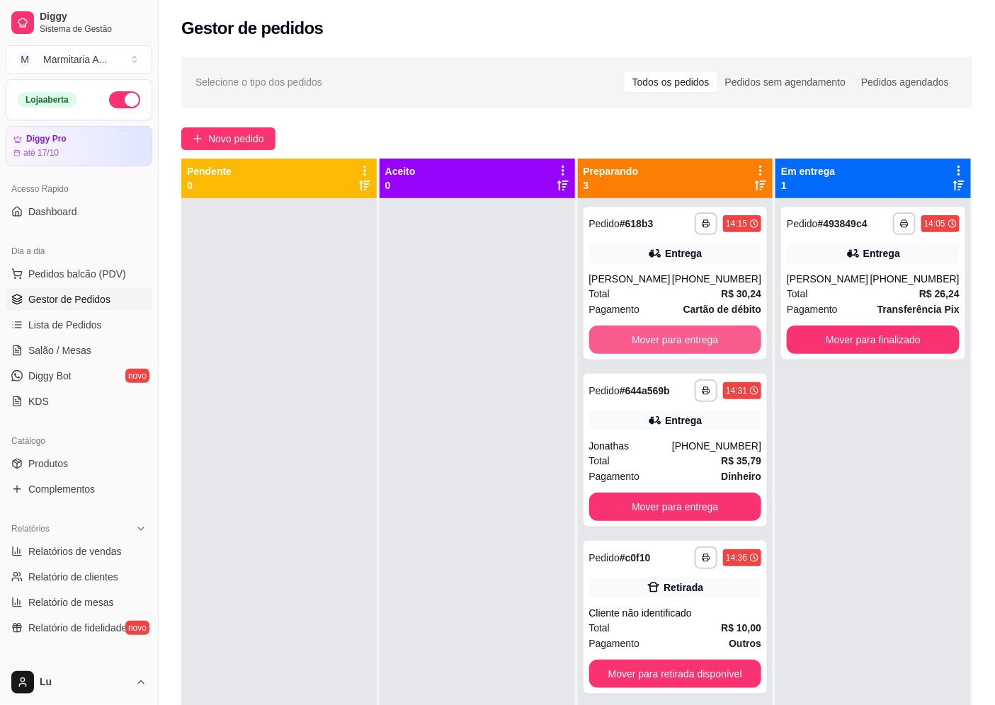
click at [698, 343] on button "Mover para entrega" at bounding box center [675, 340] width 173 height 28
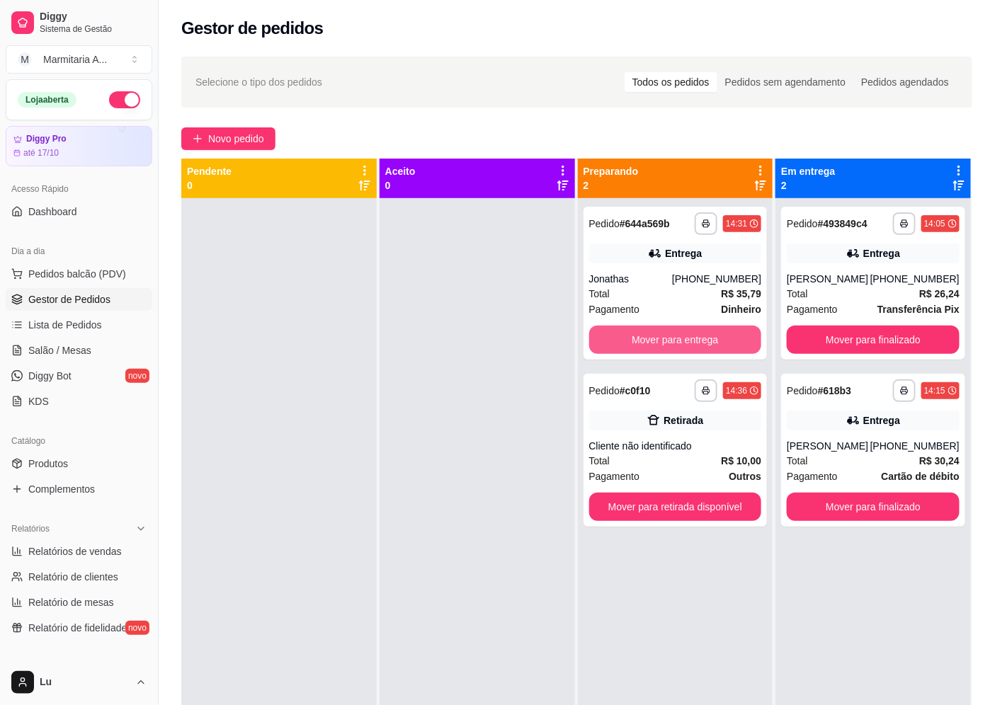
click at [699, 343] on button "Mover para entrega" at bounding box center [675, 340] width 173 height 28
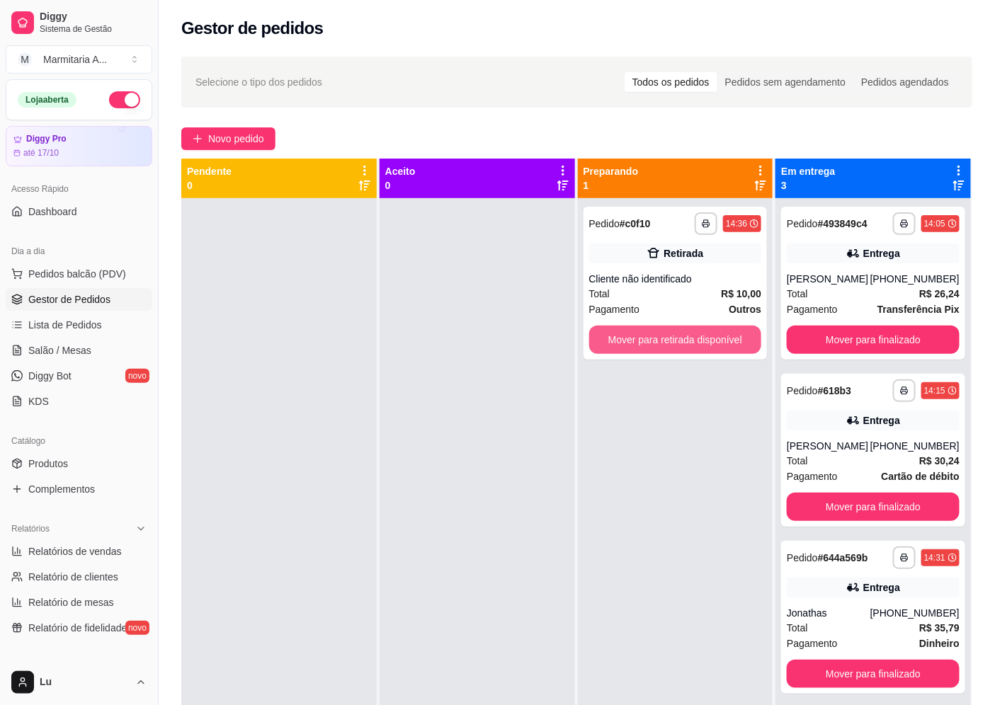
click at [699, 343] on button "Mover para retirada disponível" at bounding box center [675, 340] width 173 height 28
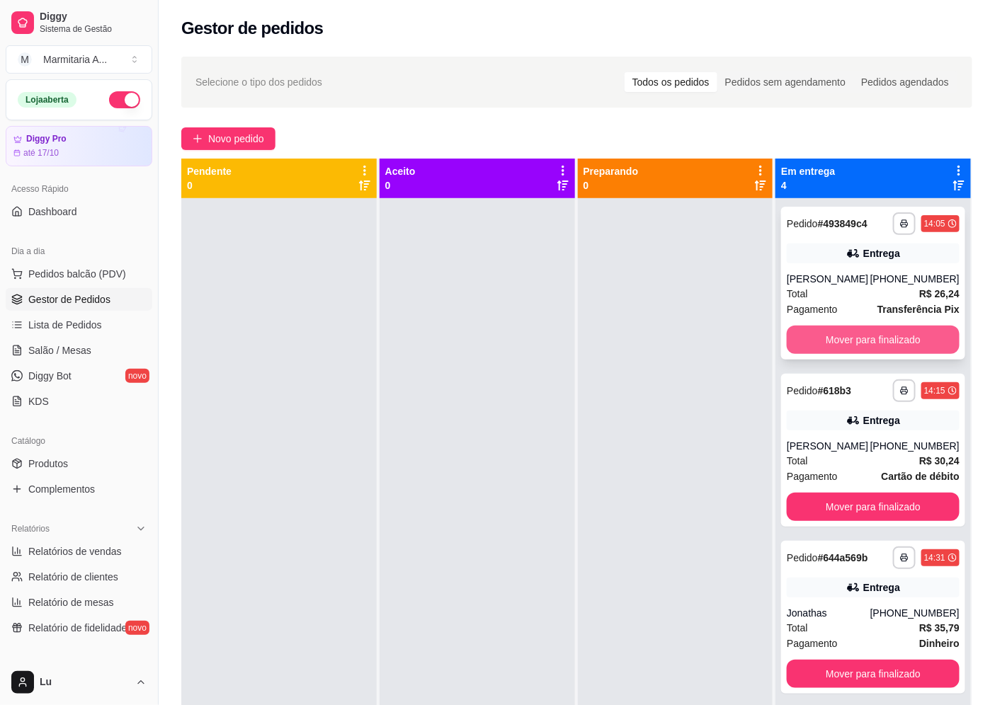
click at [892, 335] on button "Mover para finalizado" at bounding box center [873, 340] width 173 height 28
click at [838, 338] on button "Mover para finalizado" at bounding box center [873, 340] width 173 height 28
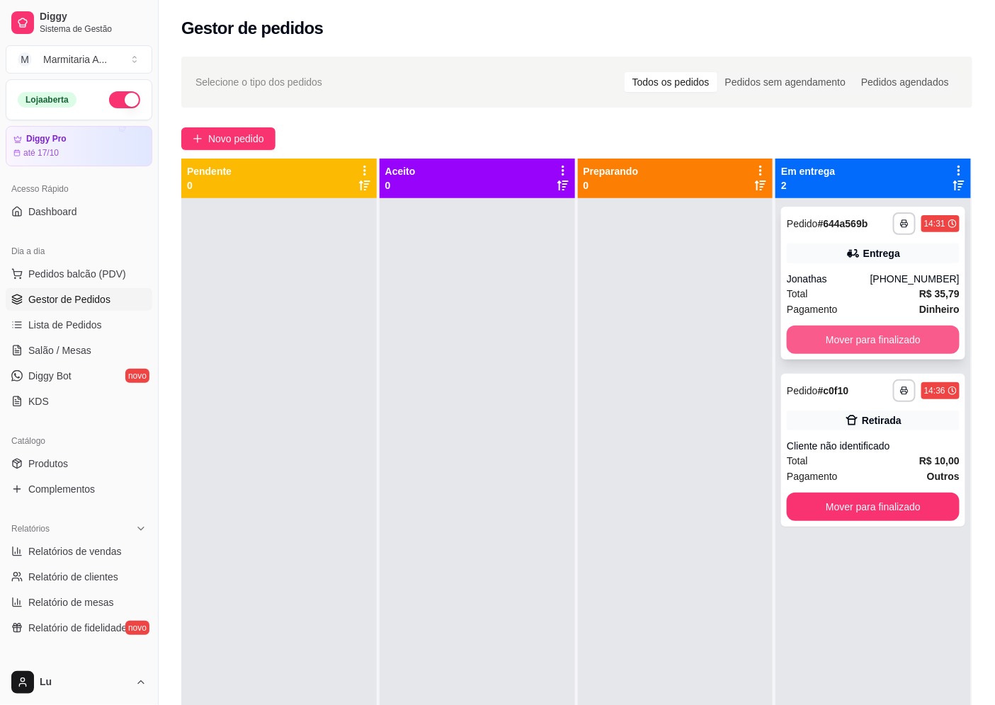
click at [855, 334] on button "Mover para finalizado" at bounding box center [873, 340] width 173 height 28
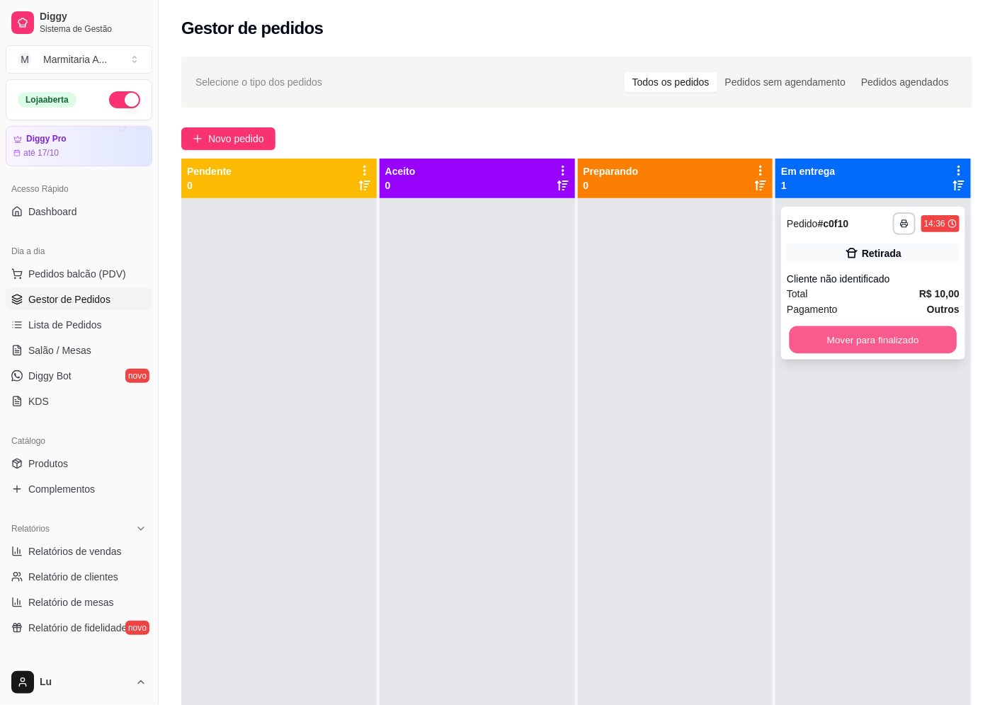
click at [881, 339] on button "Mover para finalizado" at bounding box center [873, 340] width 167 height 28
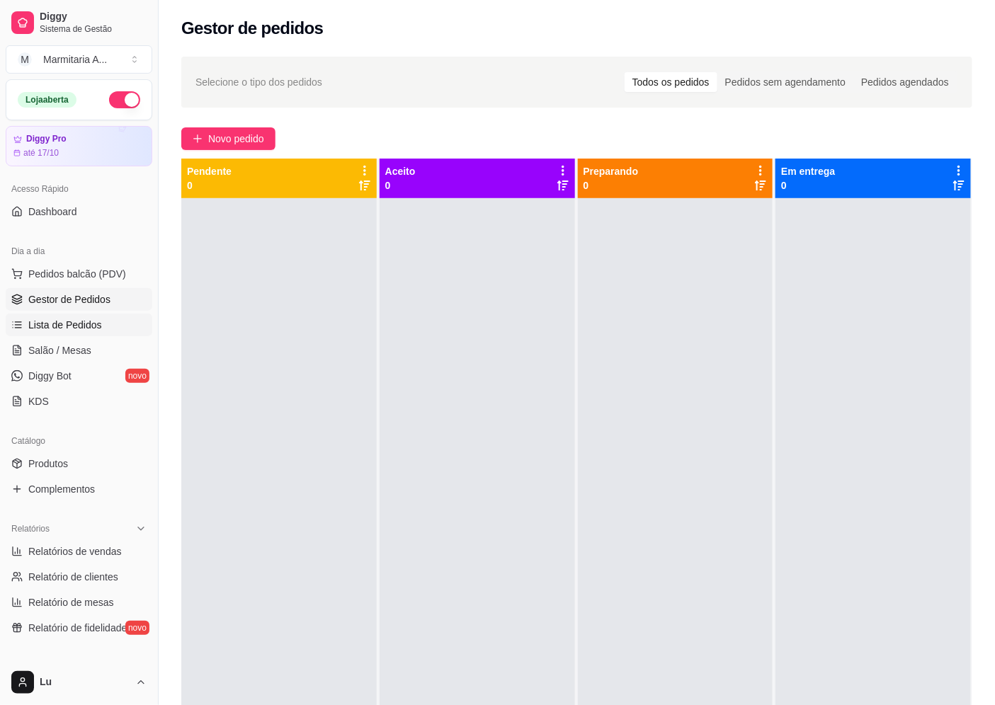
click at [127, 324] on link "Lista de Pedidos" at bounding box center [79, 325] width 147 height 23
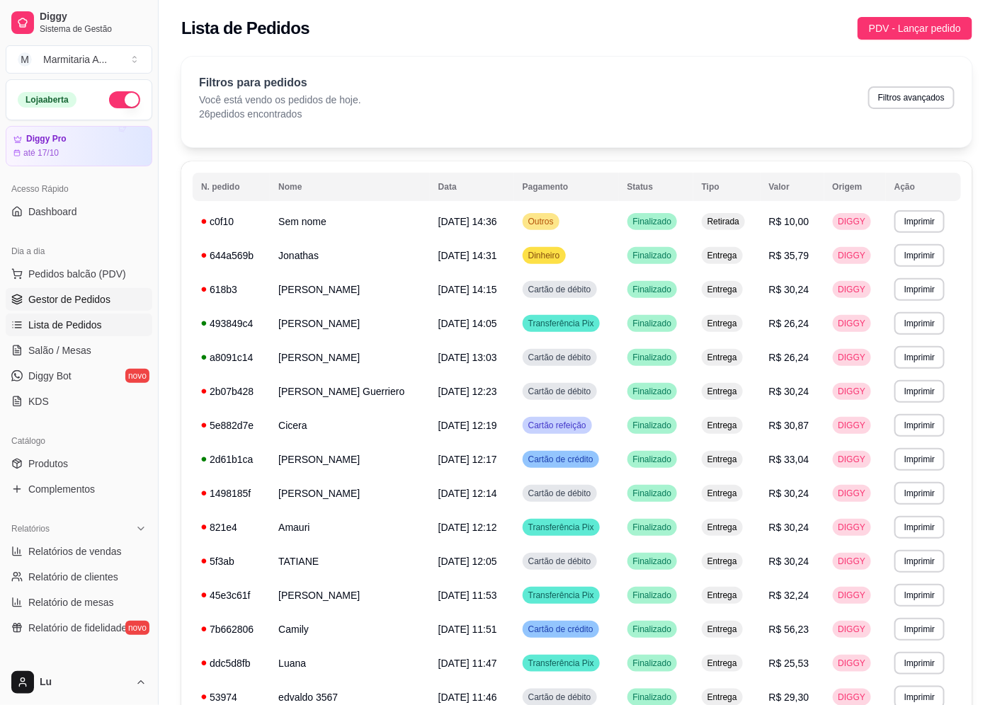
click at [118, 296] on link "Gestor de Pedidos" at bounding box center [79, 299] width 147 height 23
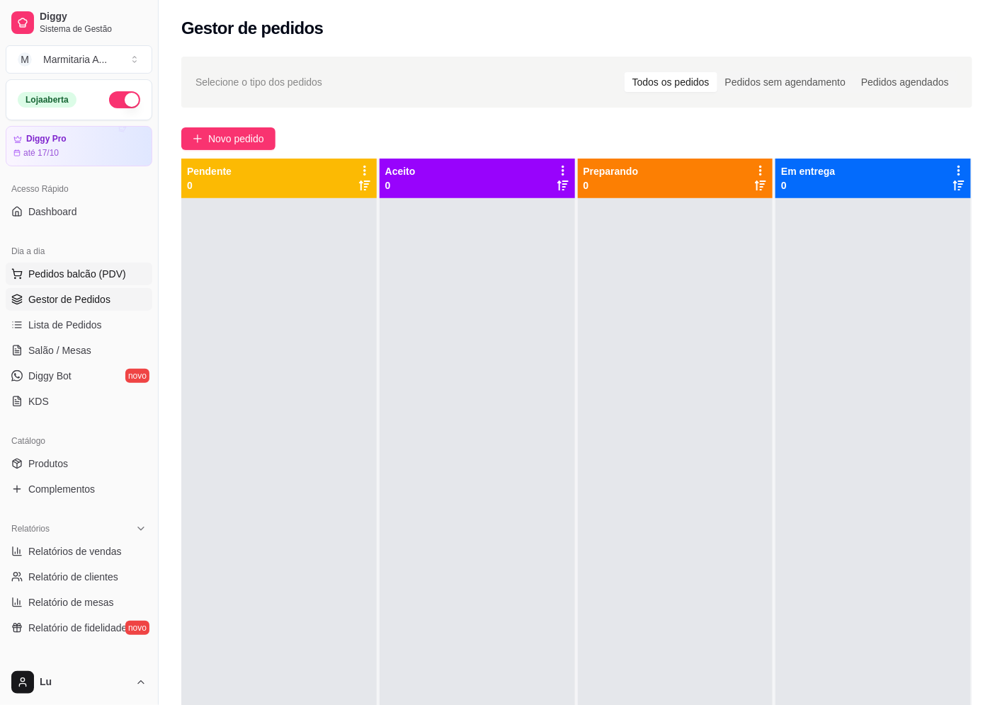
click at [101, 271] on span "Pedidos balcão (PDV)" at bounding box center [77, 274] width 98 height 14
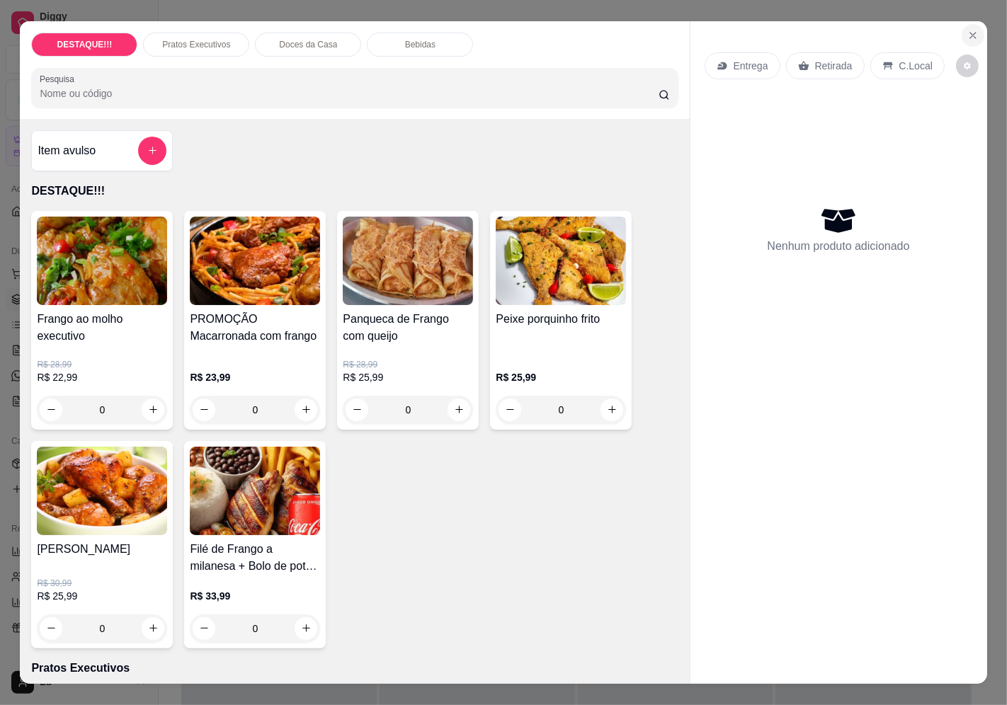
click at [967, 30] on icon "Close" at bounding box center [972, 35] width 11 height 11
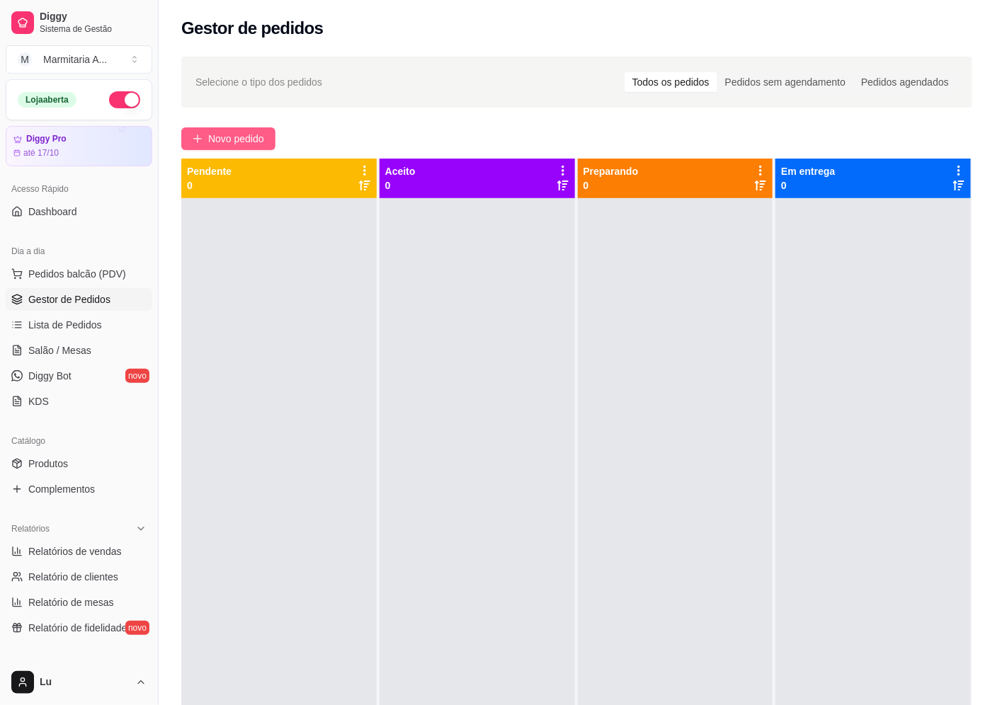
click at [243, 147] on button "Novo pedido" at bounding box center [228, 138] width 94 height 23
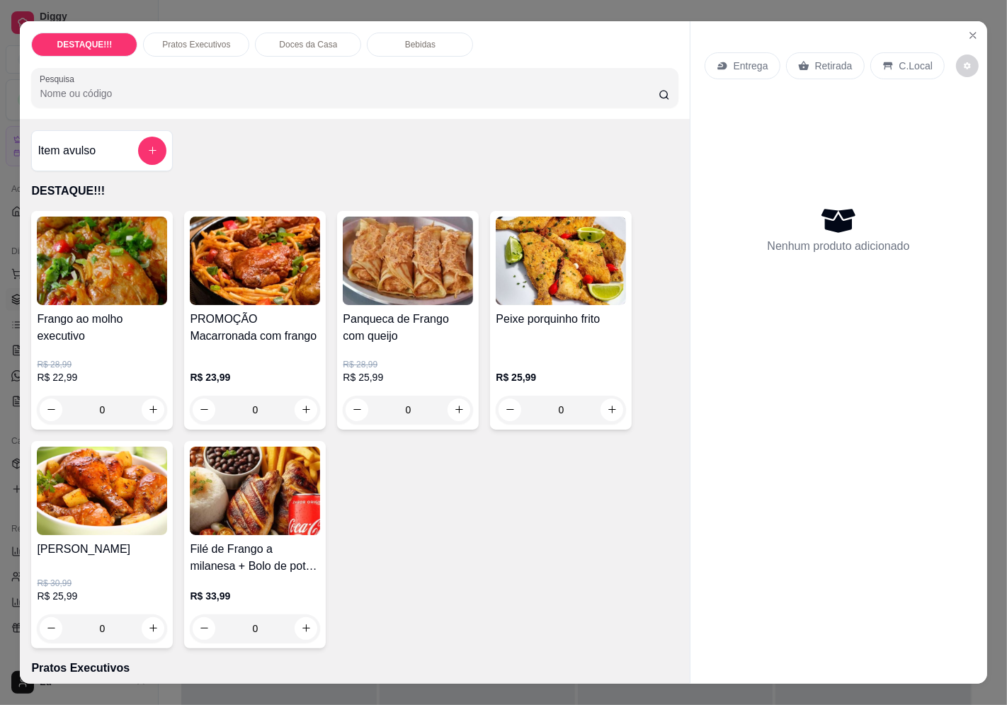
click at [753, 60] on p "Entrega" at bounding box center [751, 66] width 35 height 14
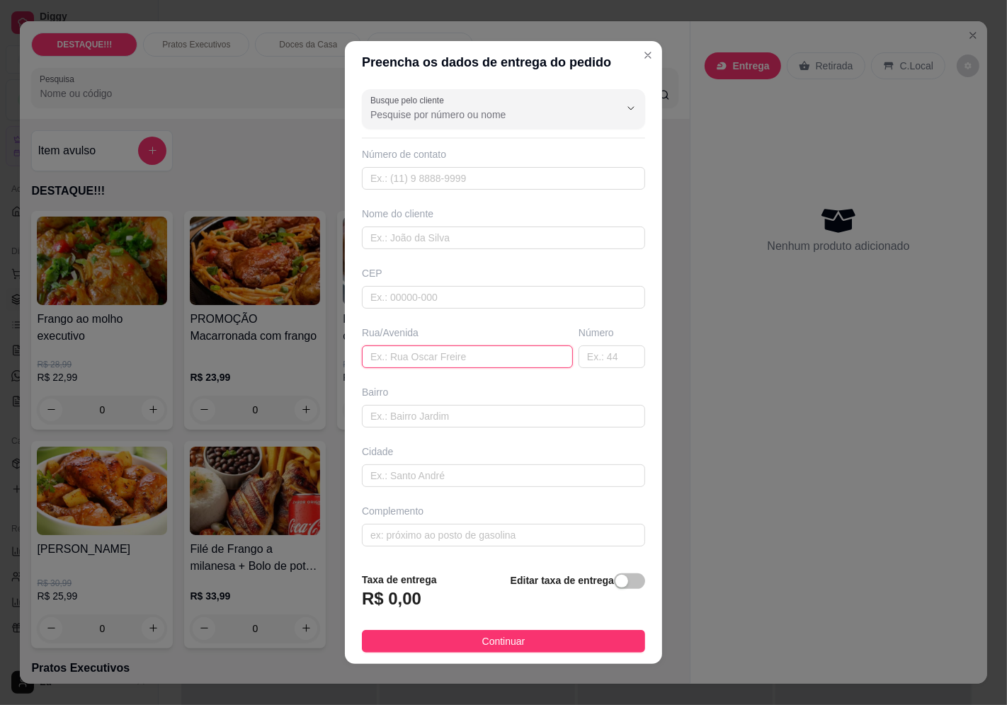
click at [443, 351] on input "text" at bounding box center [467, 357] width 211 height 23
click at [465, 302] on input "text" at bounding box center [503, 297] width 283 height 23
paste input "04366000"
type input "04366000"
type input "Avenida Cupecê"
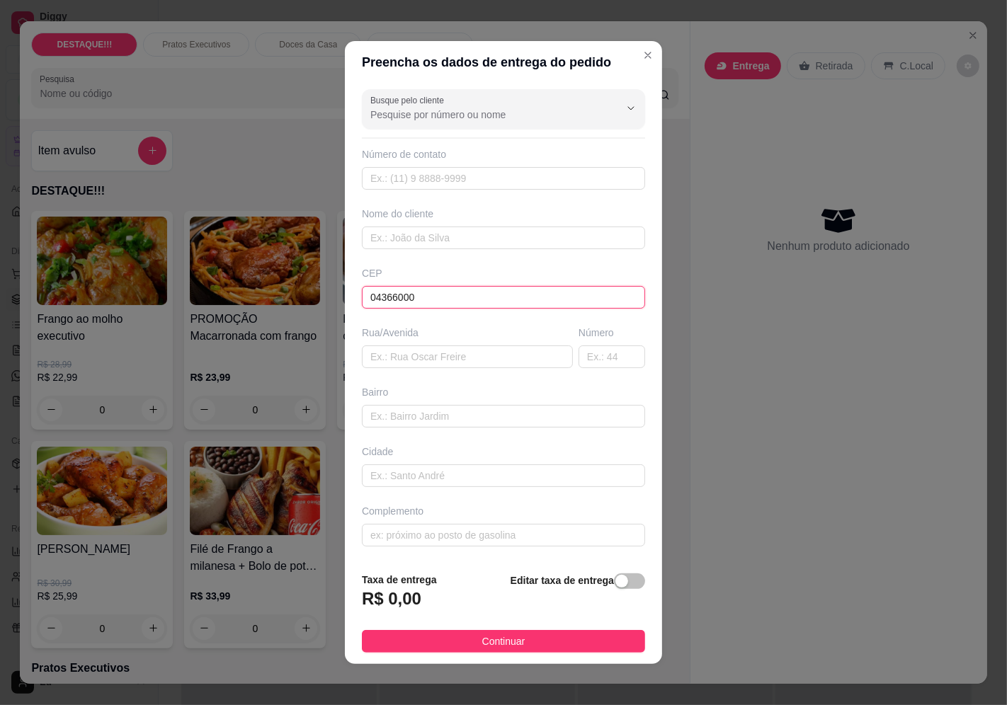
type input "Jardim Prudência"
type input "[GEOGRAPHIC_DATA]"
type input "04366000"
click at [616, 360] on input "text" at bounding box center [612, 357] width 67 height 23
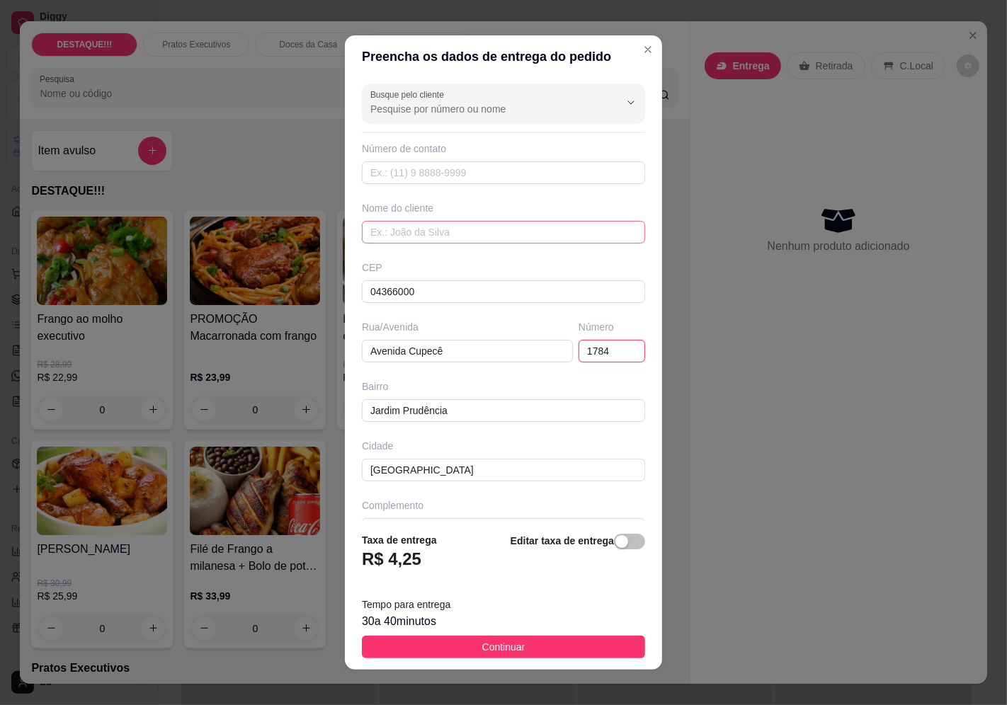
type input "1784"
click at [508, 237] on input "text" at bounding box center [503, 232] width 283 height 23
type input "estela"
click at [496, 174] on input "text" at bounding box center [503, 172] width 283 height 23
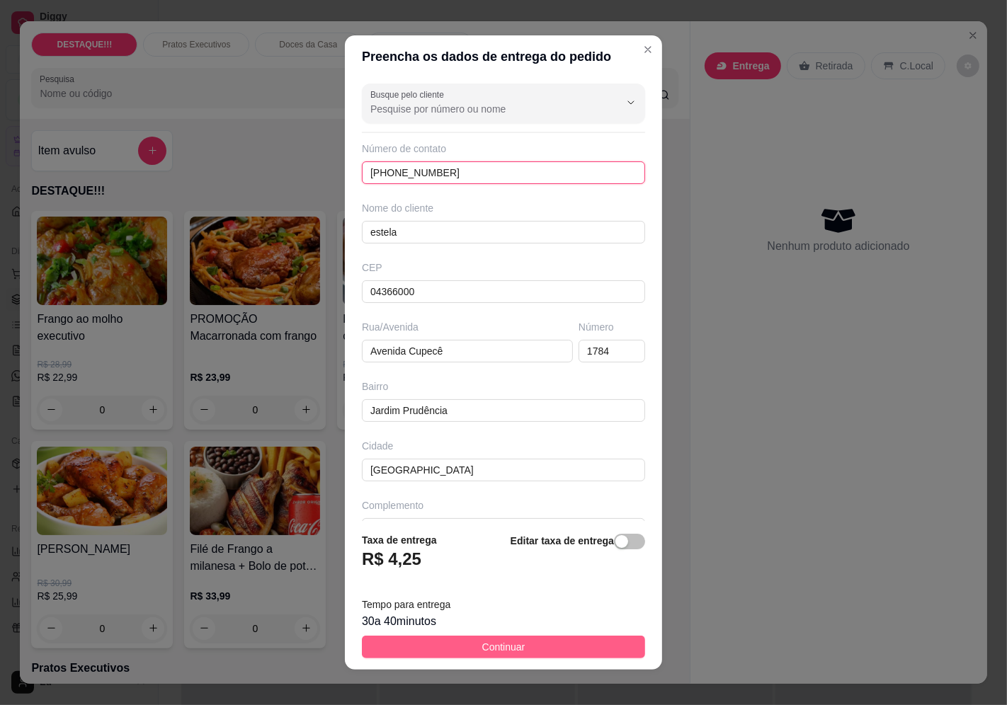
type input "[PHONE_NUMBER]"
click at [596, 639] on button "Continuar" at bounding box center [503, 647] width 283 height 23
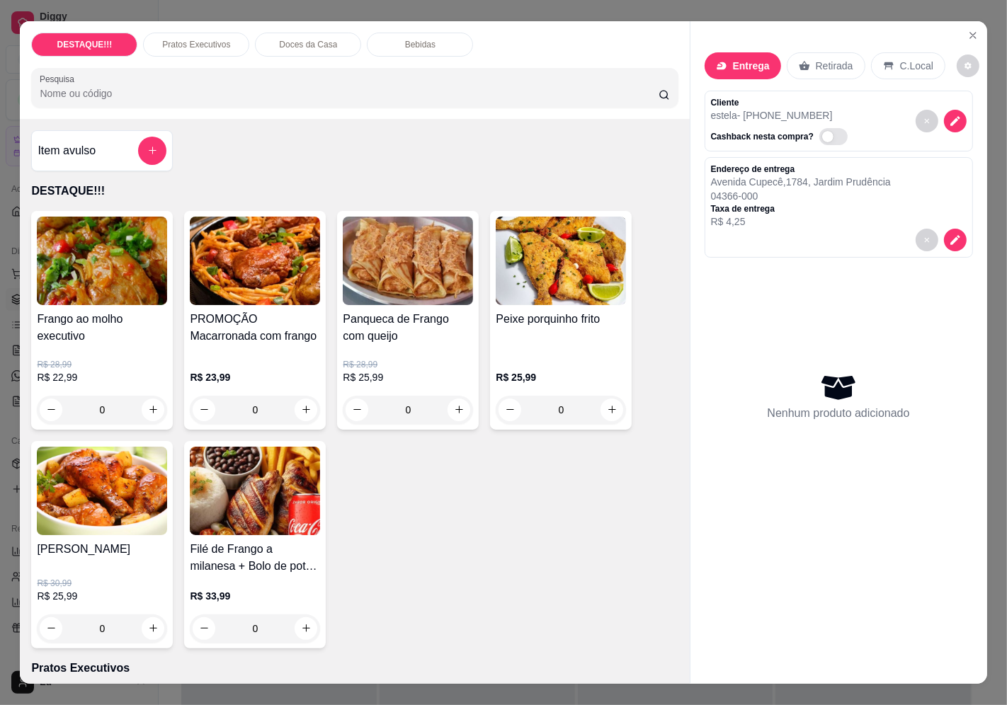
click at [79, 315] on h4 "Frango ao molho executivo" at bounding box center [102, 328] width 130 height 34
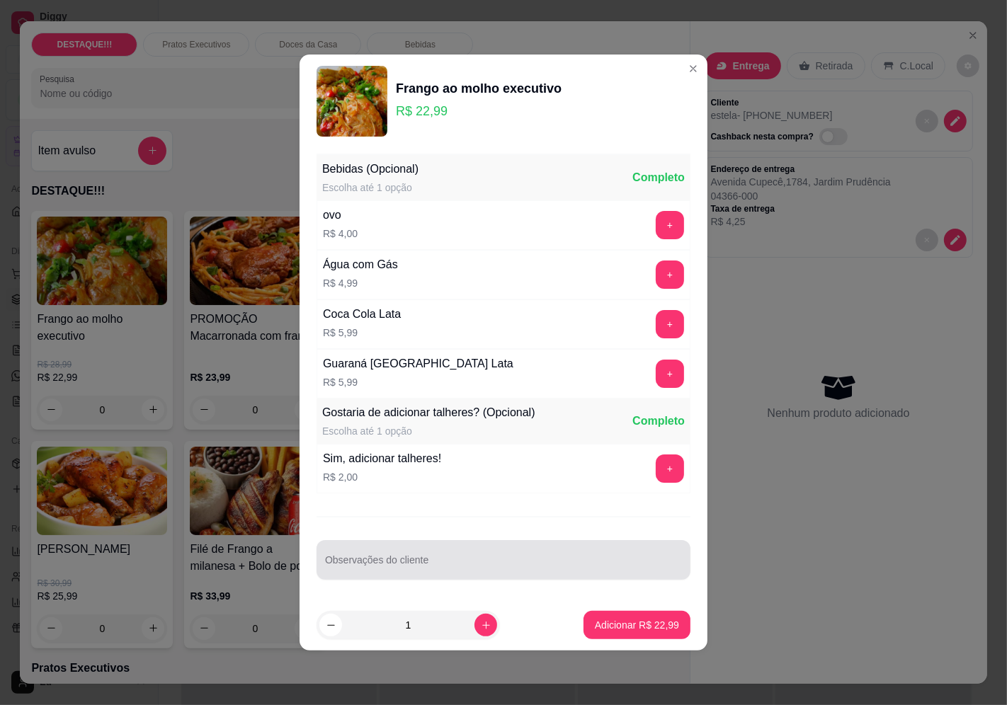
drag, startPoint x: 453, startPoint y: 572, endPoint x: 436, endPoint y: 545, distance: 32.2
click at [454, 573] on input "Observações do cliente" at bounding box center [503, 566] width 357 height 14
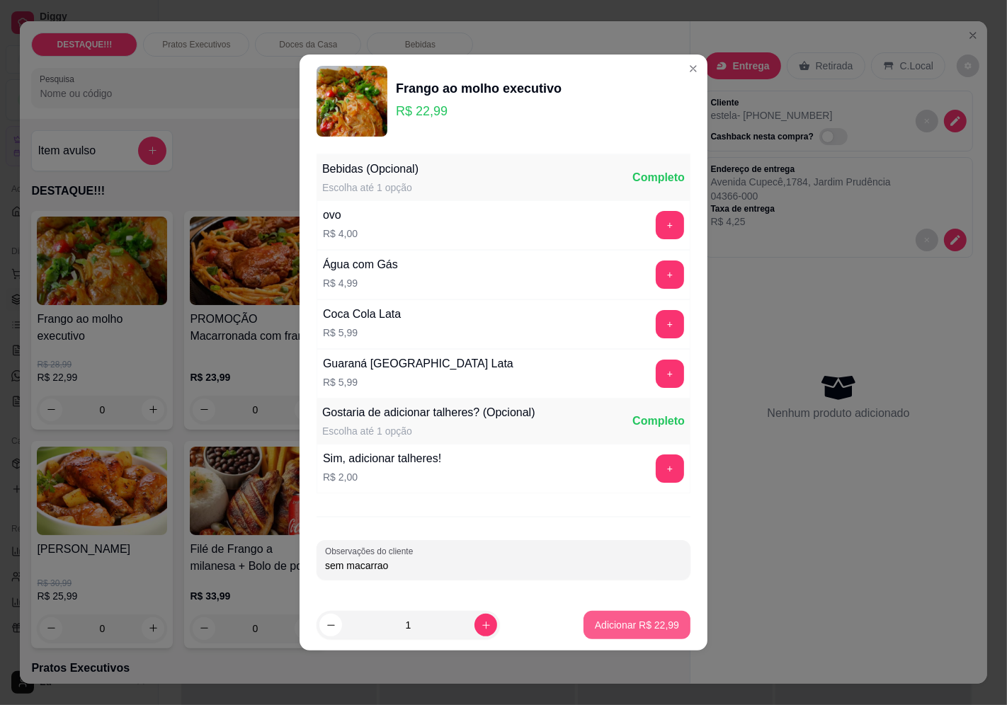
type input "sem macarrao"
click at [649, 625] on p "Adicionar R$ 22,99" at bounding box center [637, 625] width 84 height 14
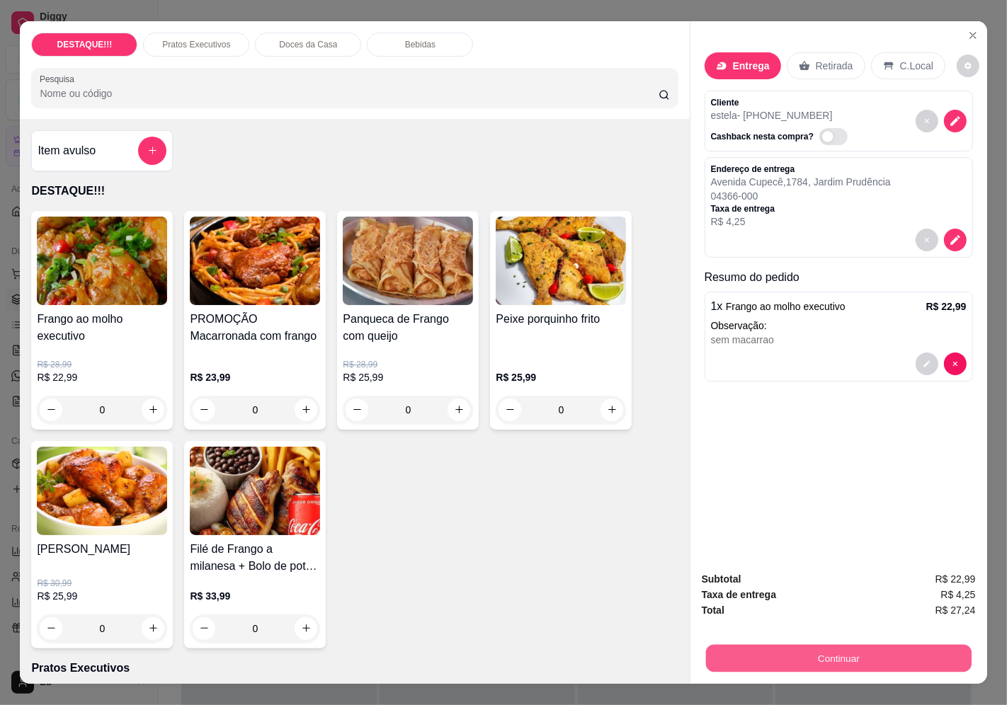
click at [781, 649] on button "Continuar" at bounding box center [838, 659] width 266 height 28
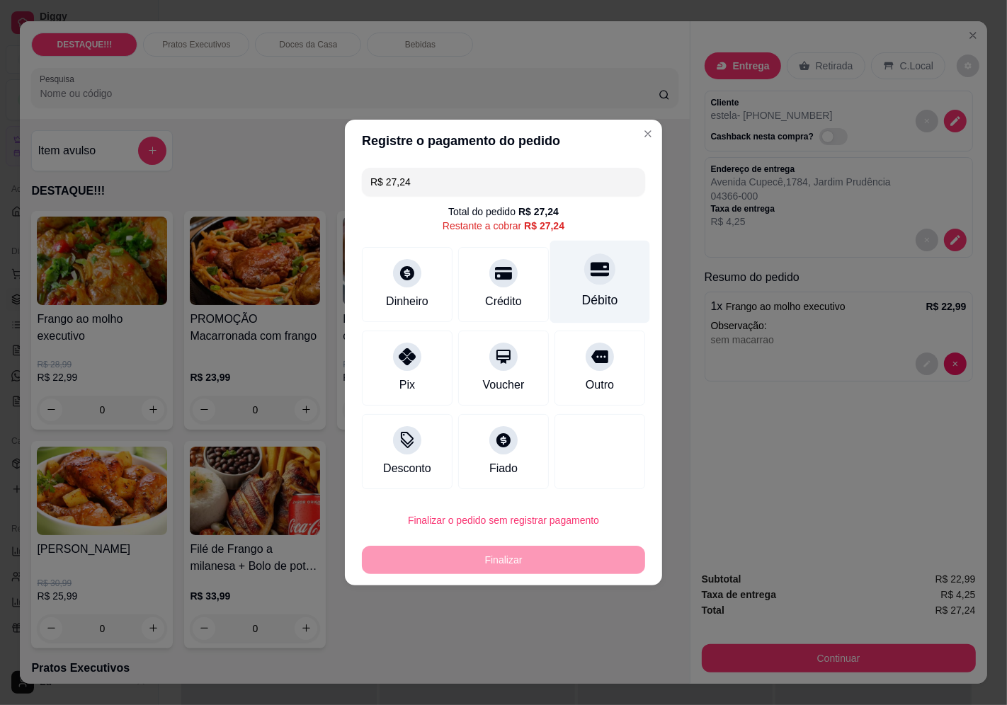
click at [584, 276] on div at bounding box center [599, 269] width 31 height 31
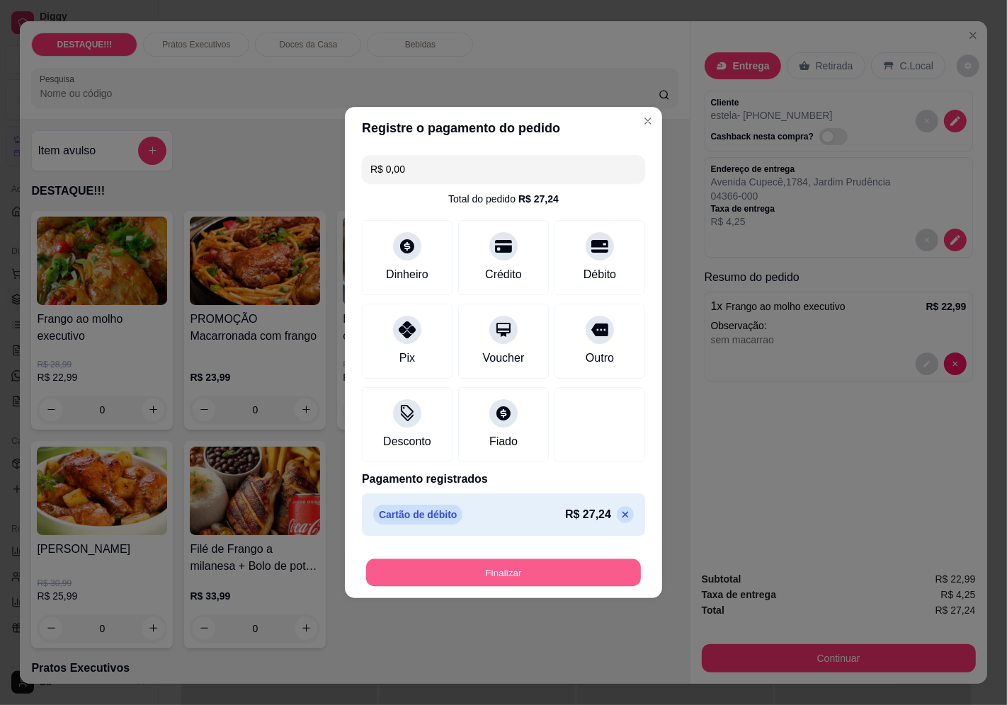
click at [570, 577] on button "Finalizar" at bounding box center [503, 574] width 275 height 28
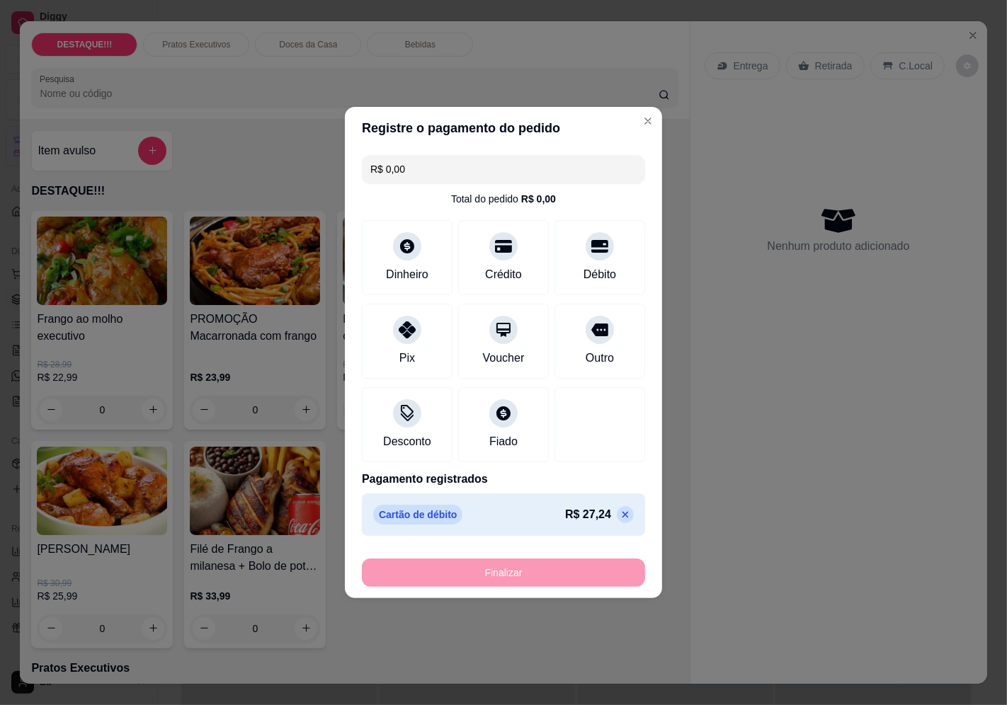
type input "-R$ 27,24"
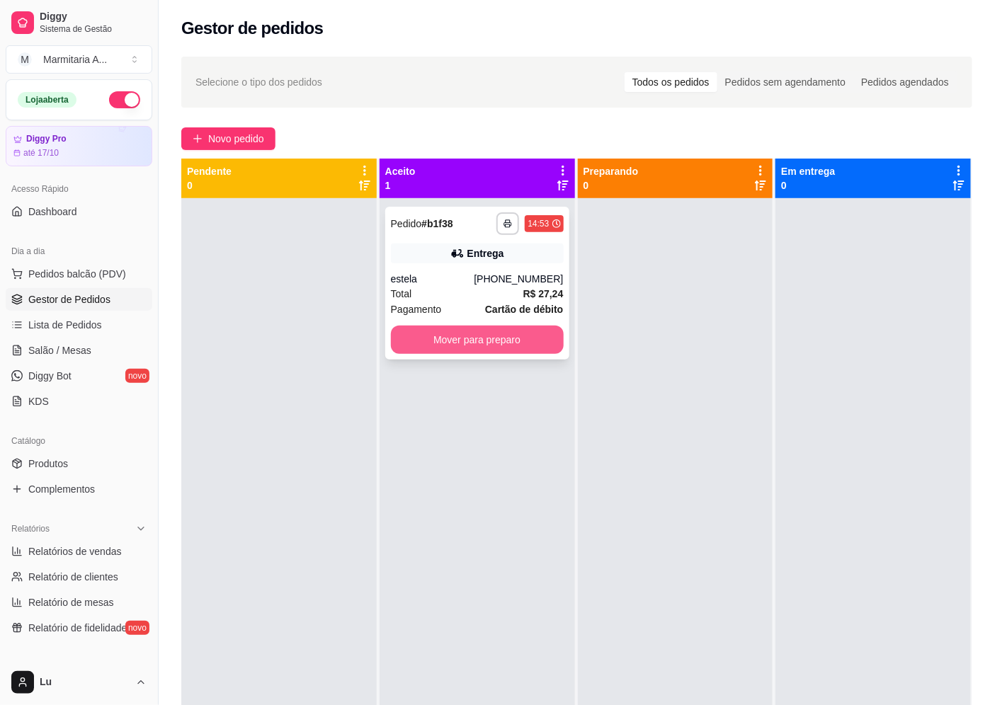
click at [513, 334] on button "Mover para preparo" at bounding box center [477, 340] width 173 height 28
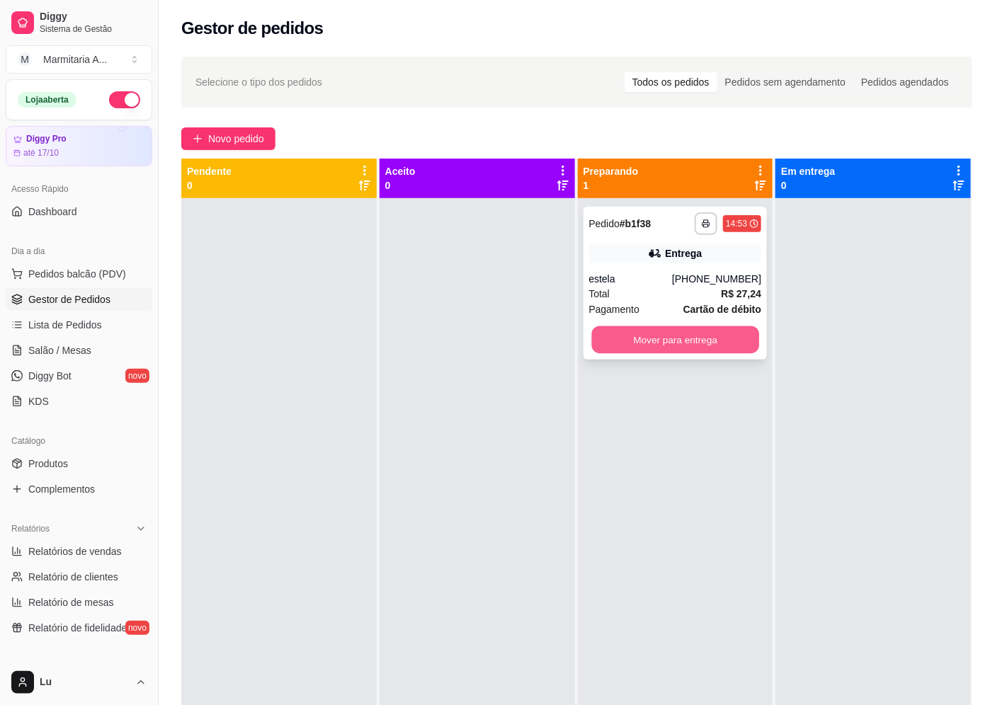
click at [693, 333] on button "Mover para entrega" at bounding box center [674, 340] width 167 height 28
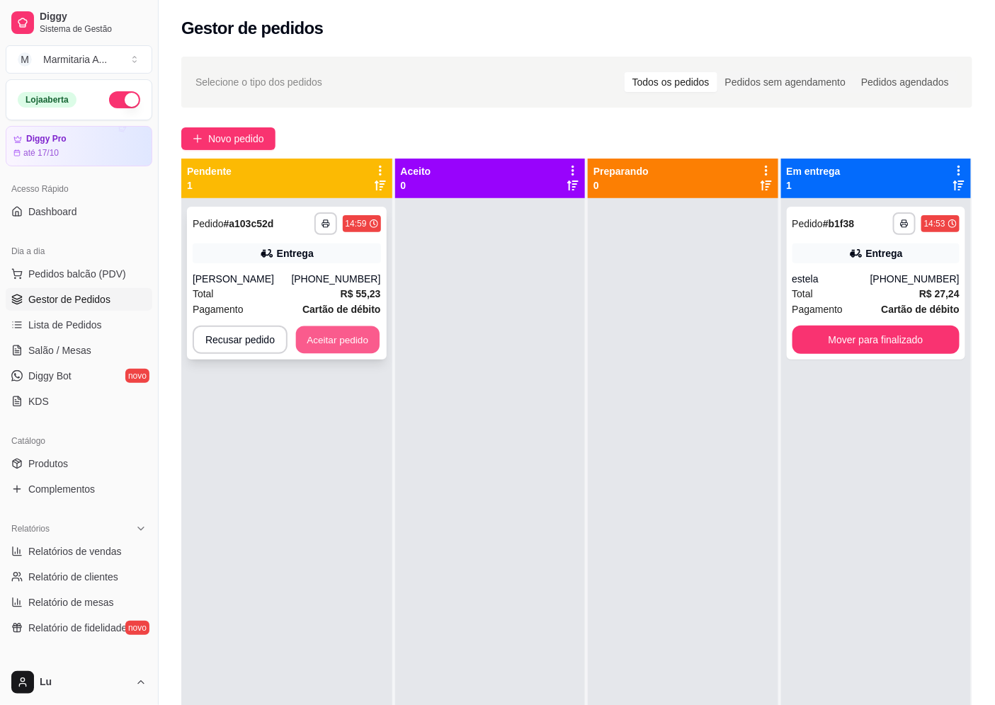
click at [348, 331] on button "Aceitar pedido" at bounding box center [338, 340] width 84 height 28
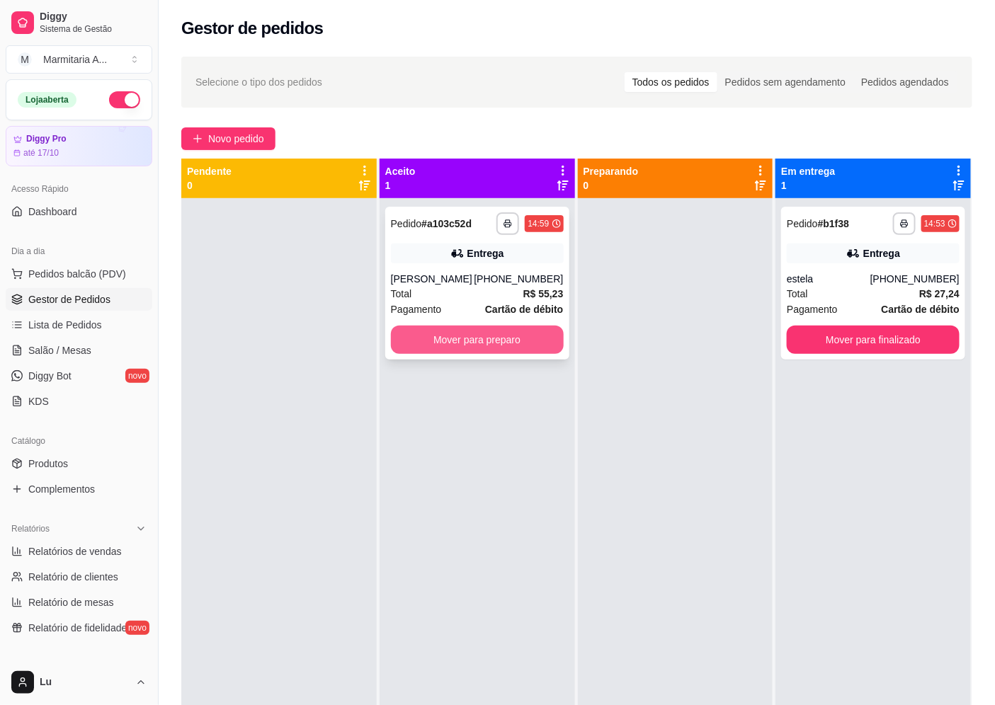
click at [545, 343] on button "Mover para preparo" at bounding box center [477, 340] width 173 height 28
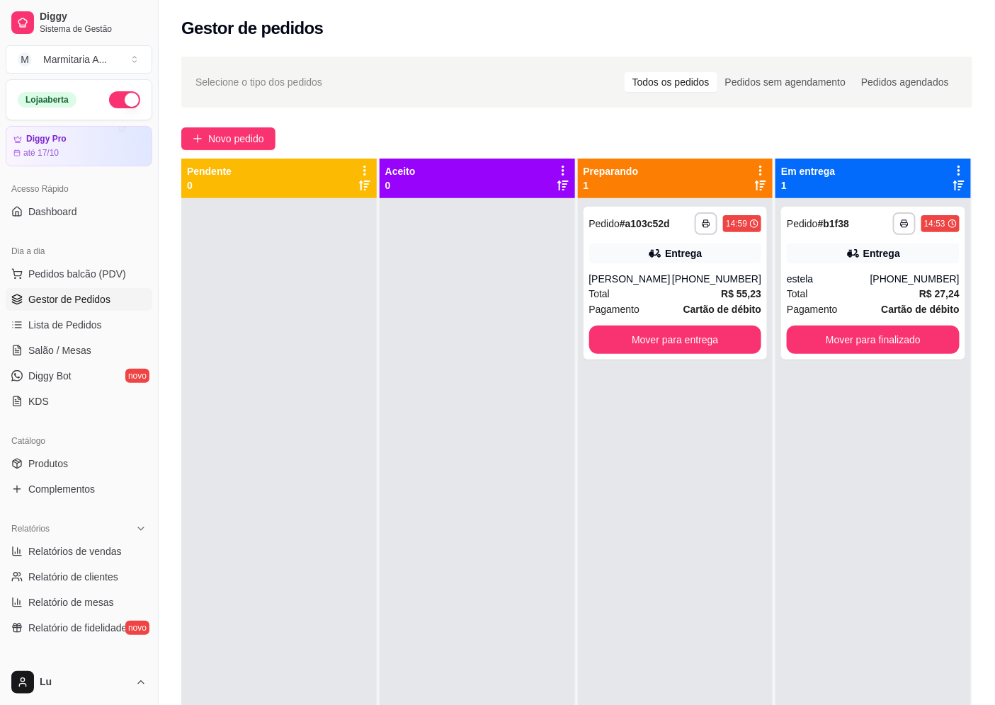
click at [720, 319] on div "**********" at bounding box center [676, 283] width 184 height 153
click at [735, 339] on button "Mover para entrega" at bounding box center [674, 340] width 167 height 28
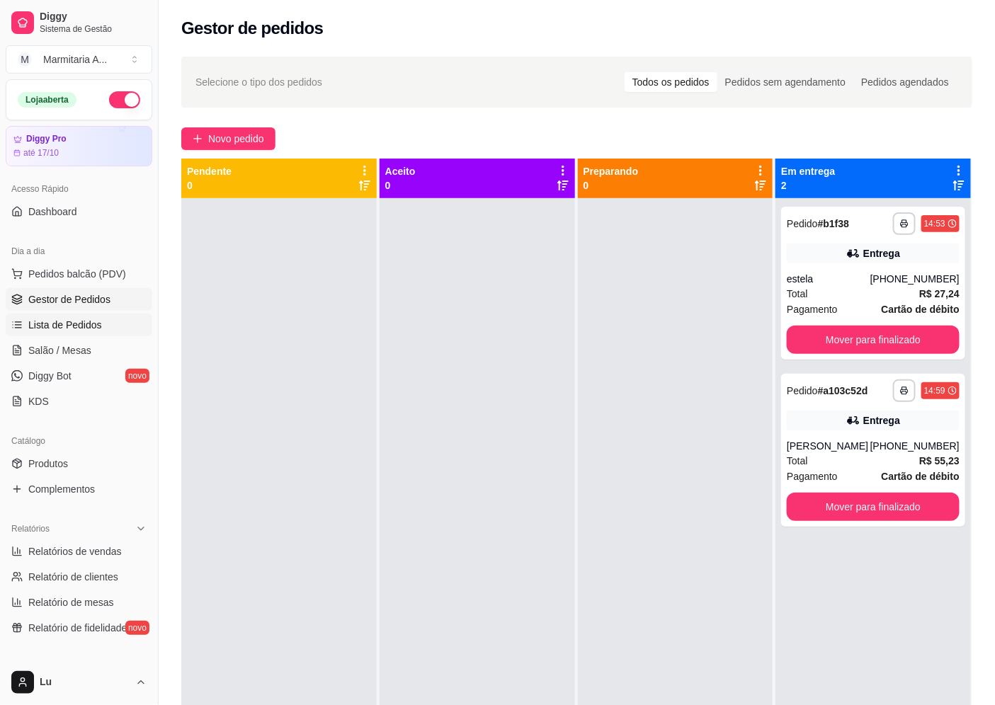
click at [98, 322] on span "Lista de Pedidos" at bounding box center [65, 325] width 74 height 14
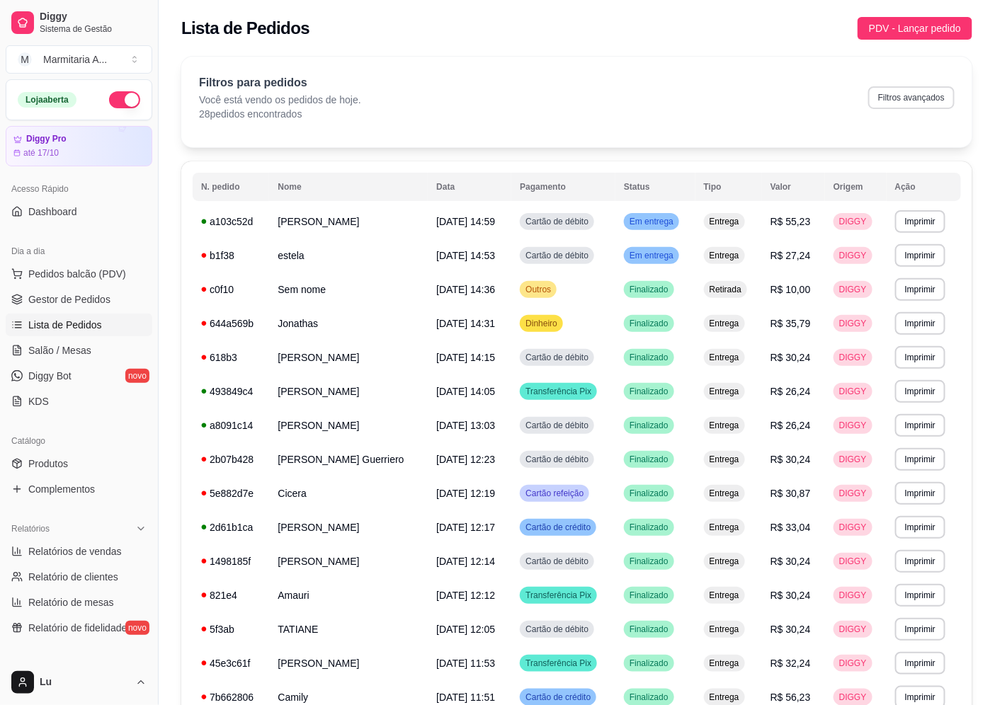
click at [903, 101] on button "Filtros avançados" at bounding box center [911, 97] width 86 height 23
select select "0"
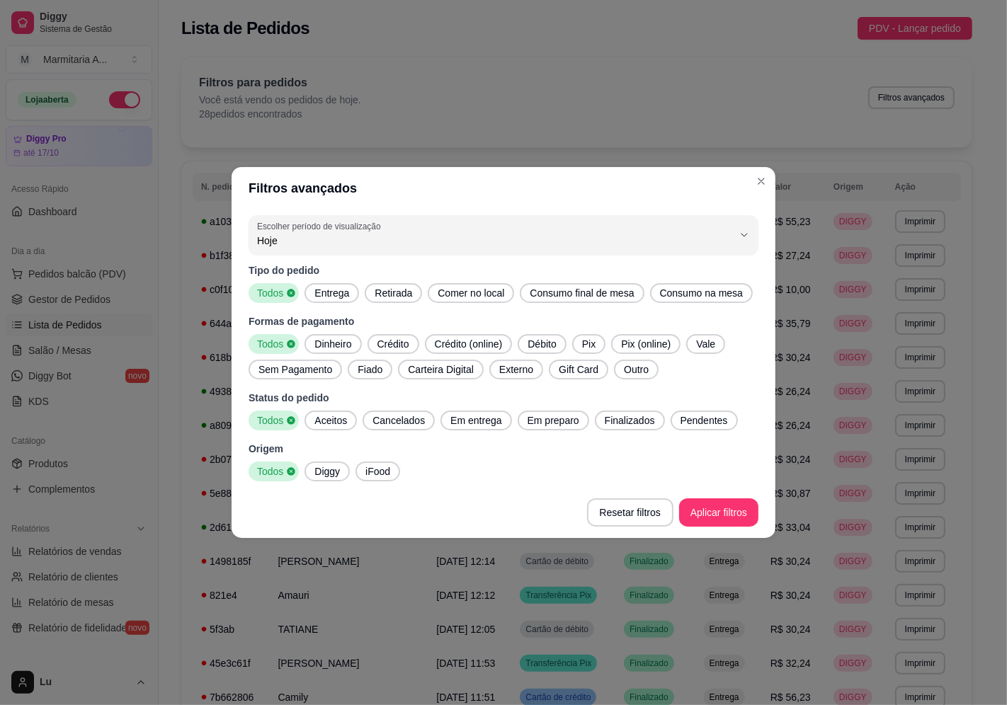
drag, startPoint x: 577, startPoint y: 348, endPoint x: 584, endPoint y: 375, distance: 27.8
click at [577, 350] on span "Pix" at bounding box center [589, 344] width 25 height 14
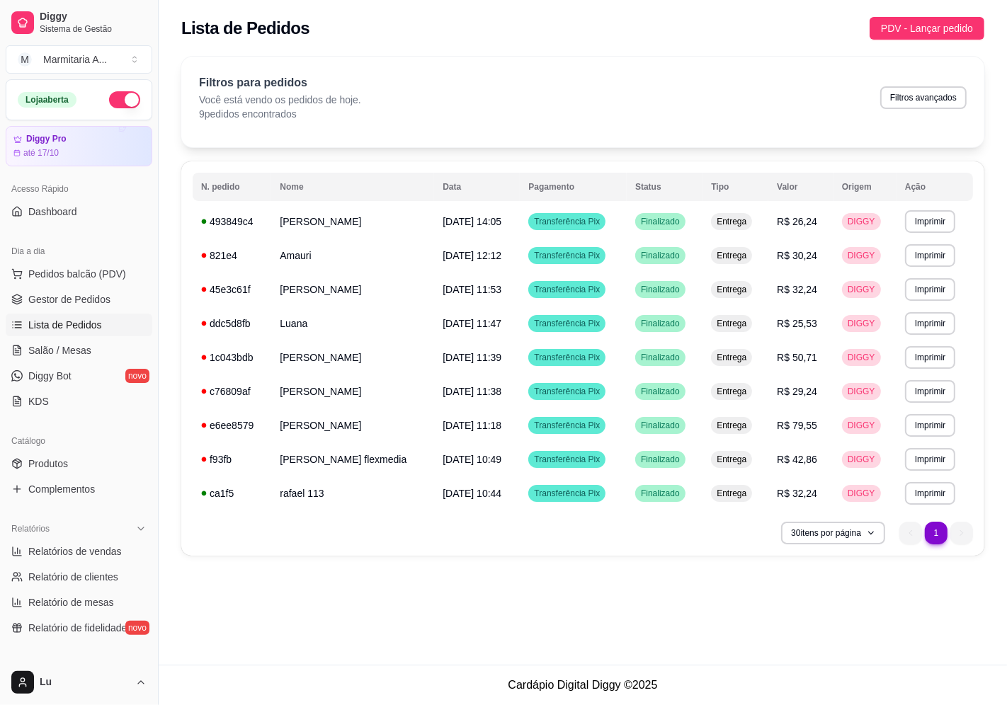
click at [994, 71] on div "**********" at bounding box center [583, 310] width 848 height 525
click at [99, 288] on ul "Pedidos balcão (PDV) Gestor de Pedidos Lista de Pedidos Salão / Mesas Diggy Bot…" at bounding box center [79, 338] width 147 height 150
click at [100, 295] on span "Gestor de Pedidos" at bounding box center [69, 300] width 82 height 14
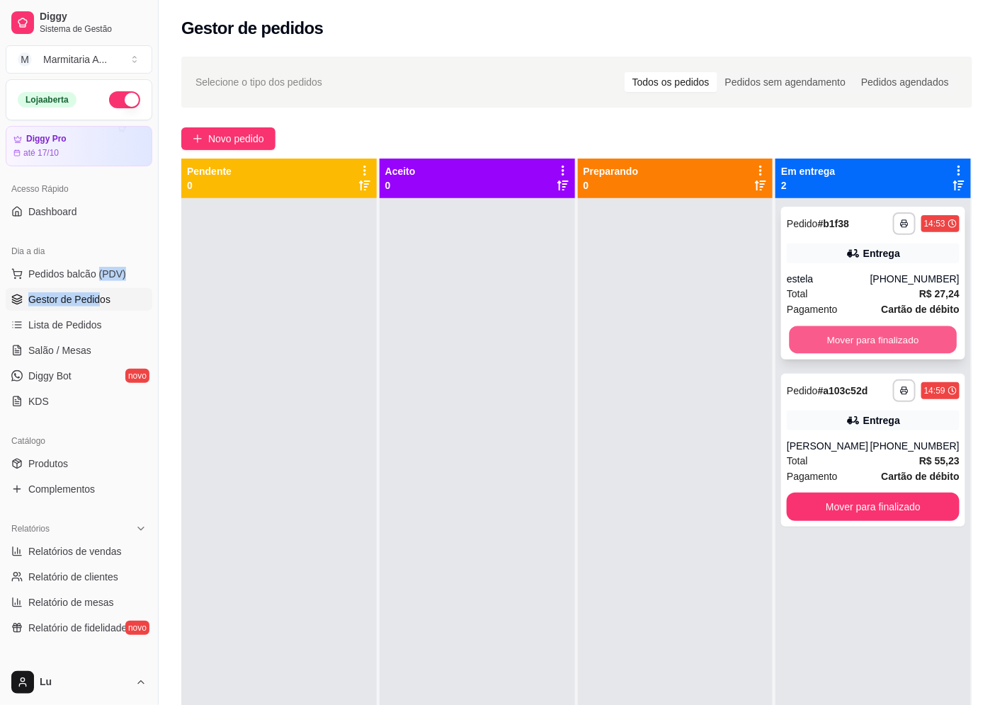
click at [914, 346] on button "Mover para finalizado" at bounding box center [873, 340] width 167 height 28
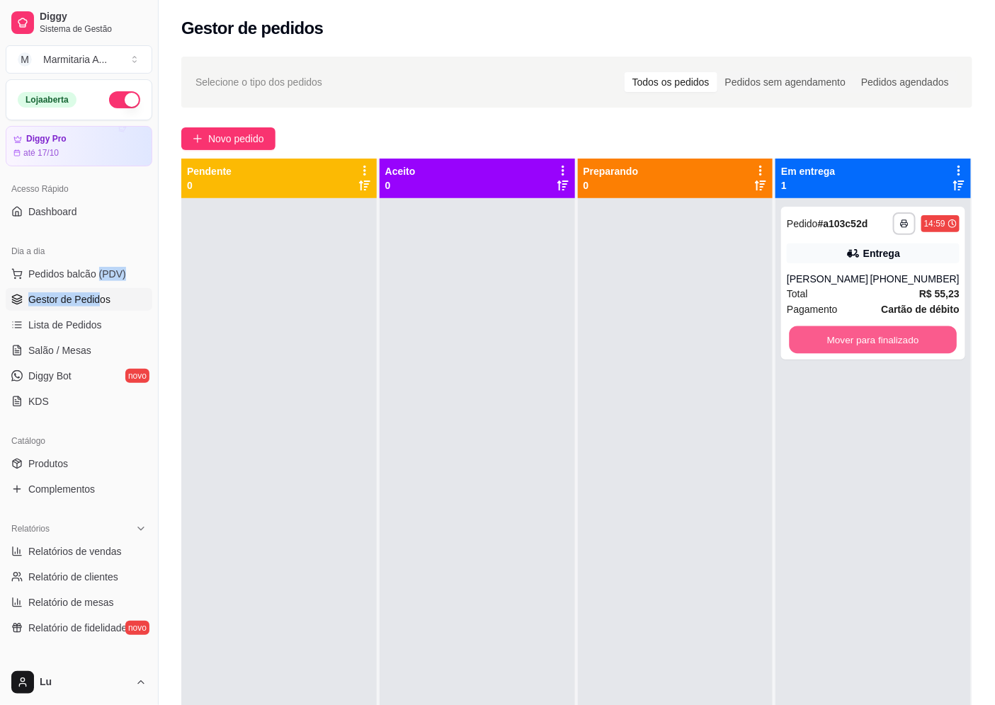
click at [914, 346] on button "Mover para finalizado" at bounding box center [873, 340] width 167 height 28
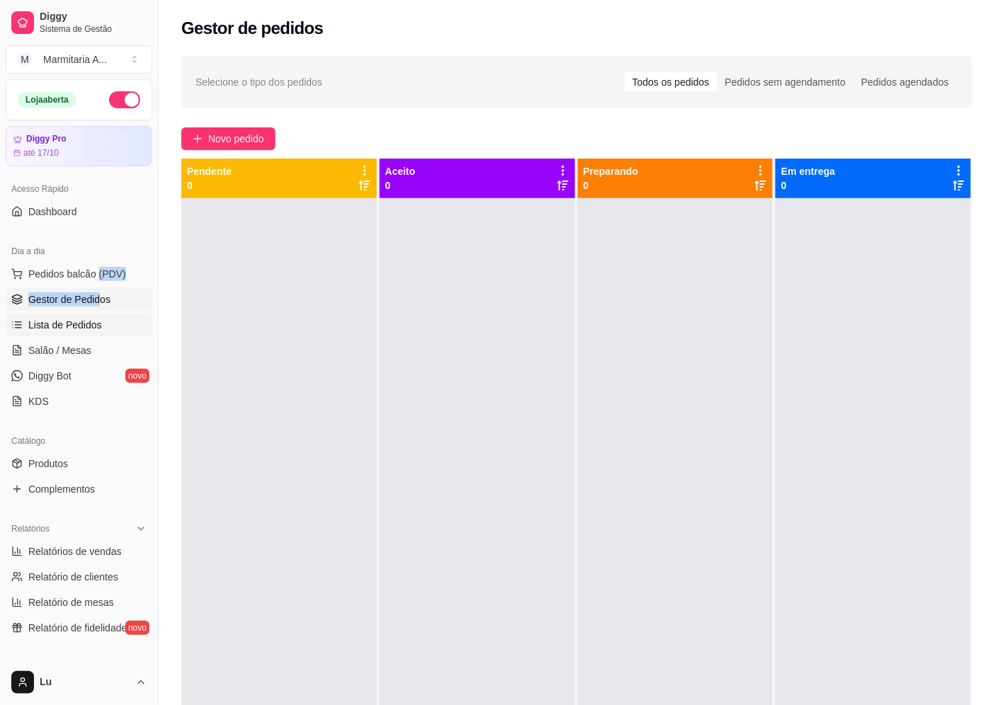
click at [105, 328] on link "Lista de Pedidos" at bounding box center [79, 325] width 147 height 23
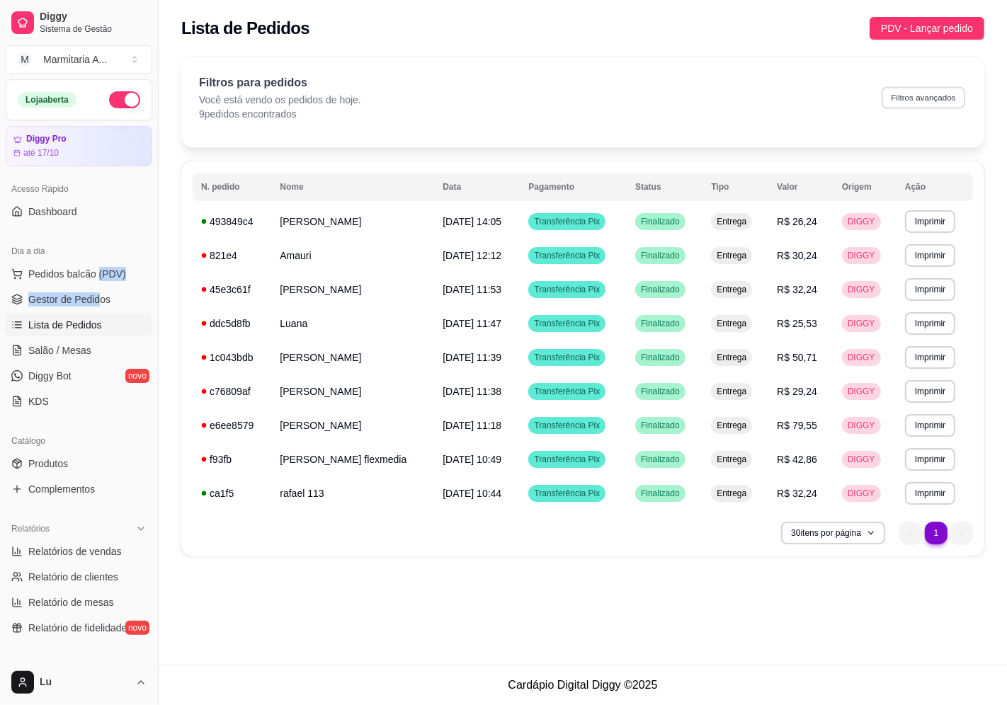
click at [926, 91] on button "Filtros avançados" at bounding box center [924, 97] width 84 height 22
select select "0"
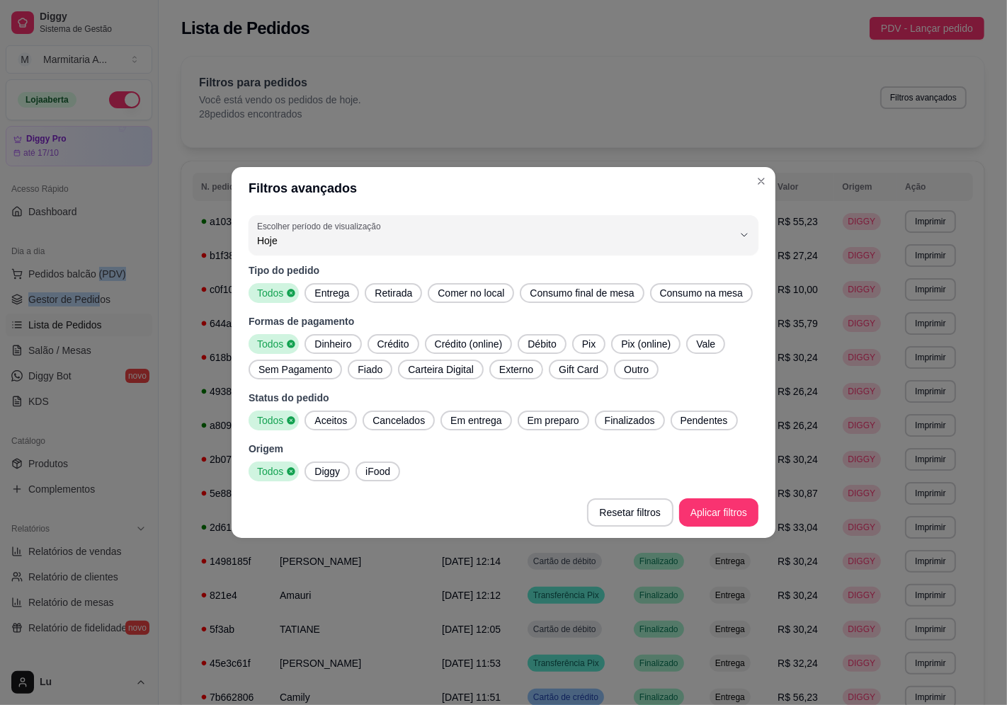
click at [328, 343] on span "Dinheiro" at bounding box center [333, 344] width 48 height 14
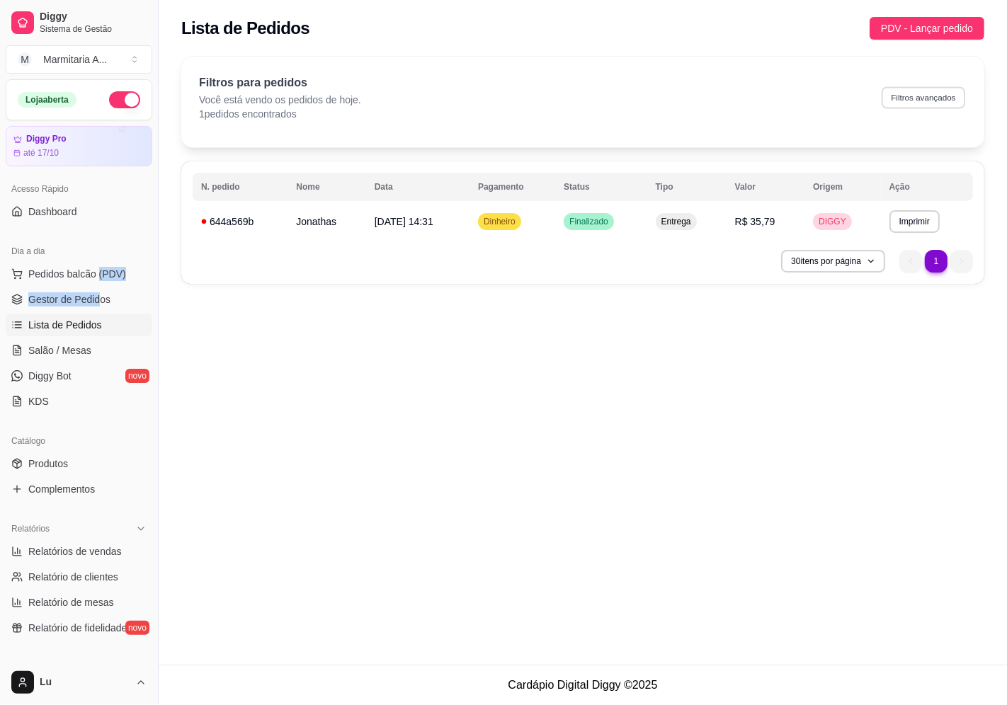
click at [939, 96] on button "Filtros avançados" at bounding box center [924, 97] width 84 height 22
select select "0"
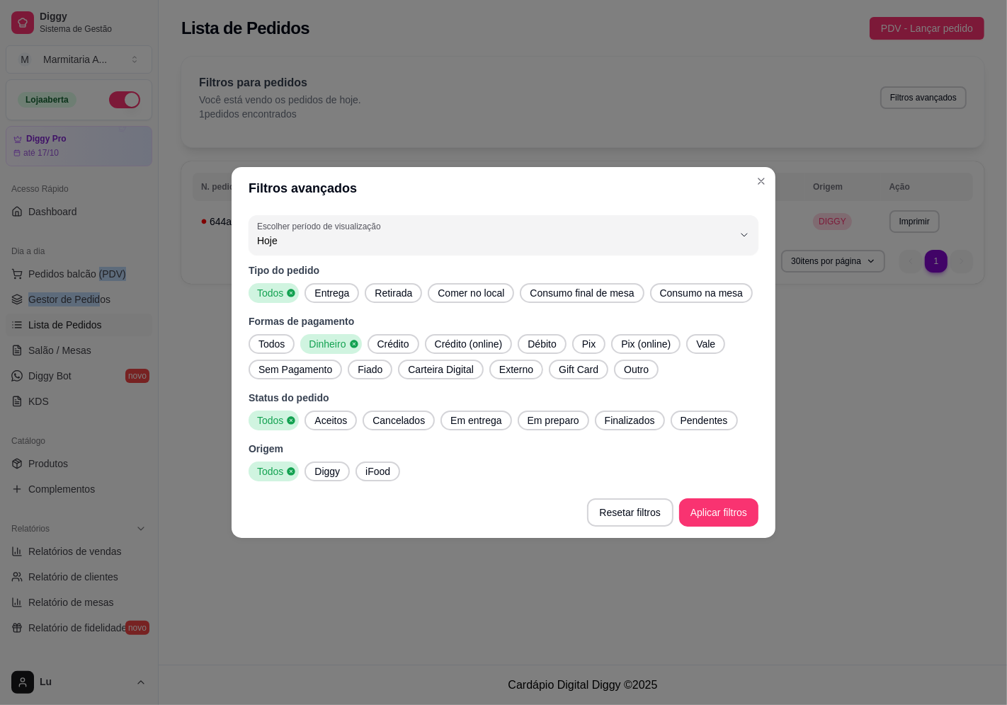
click at [270, 338] on span "Todos" at bounding box center [272, 344] width 38 height 14
drag, startPoint x: 628, startPoint y: 366, endPoint x: 635, endPoint y: 376, distance: 11.8
click at [629, 365] on span "Outro" at bounding box center [636, 370] width 36 height 14
click at [718, 515] on button "Aplicar filtros" at bounding box center [718, 513] width 79 height 28
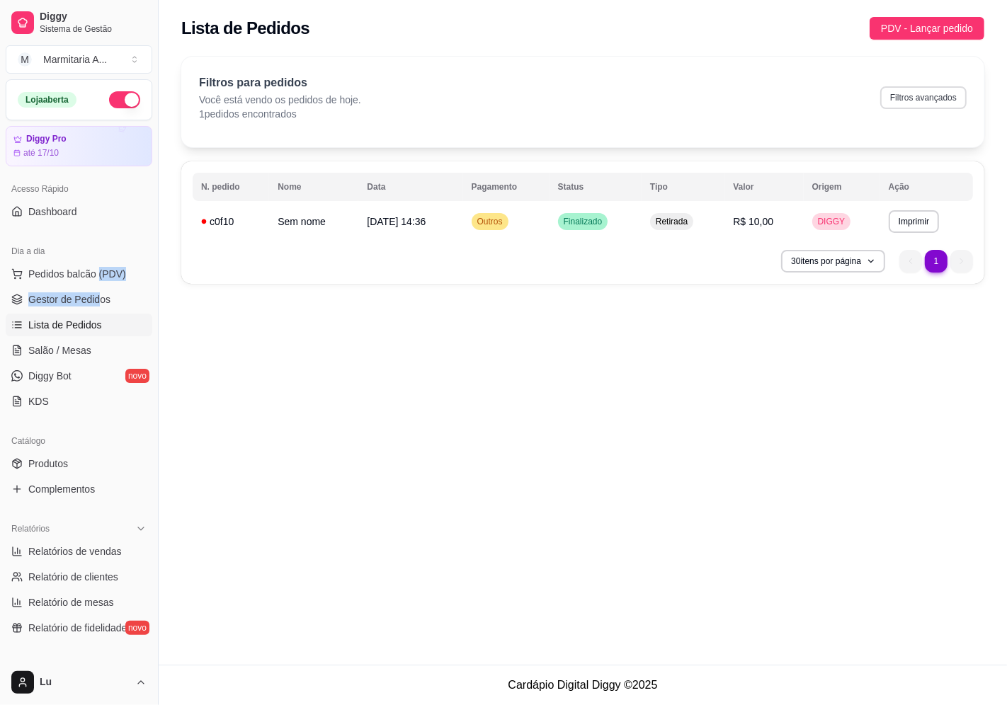
click at [914, 87] on button "Filtros avançados" at bounding box center [923, 97] width 86 height 23
select select "0"
click at [313, 210] on td "Sem nome" at bounding box center [313, 222] width 89 height 34
click at [921, 106] on button "Filtros avançados" at bounding box center [924, 97] width 84 height 22
select select "0"
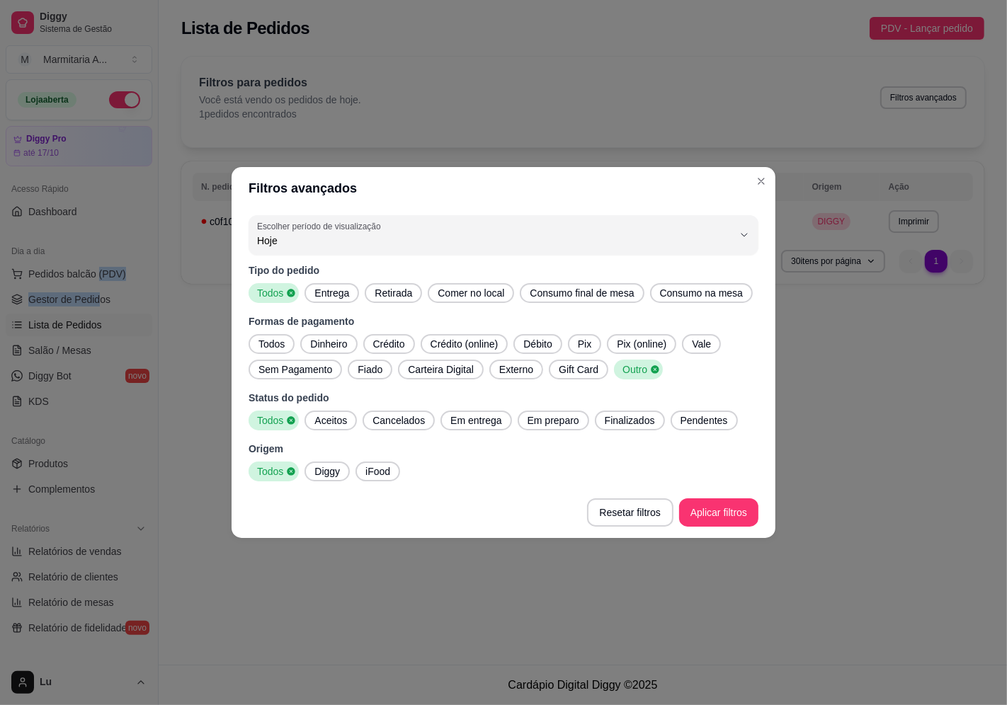
click at [271, 346] on span "Todos" at bounding box center [272, 344] width 38 height 14
click at [691, 497] on footer "Resetar filtros Aplicar filtros" at bounding box center [504, 512] width 544 height 51
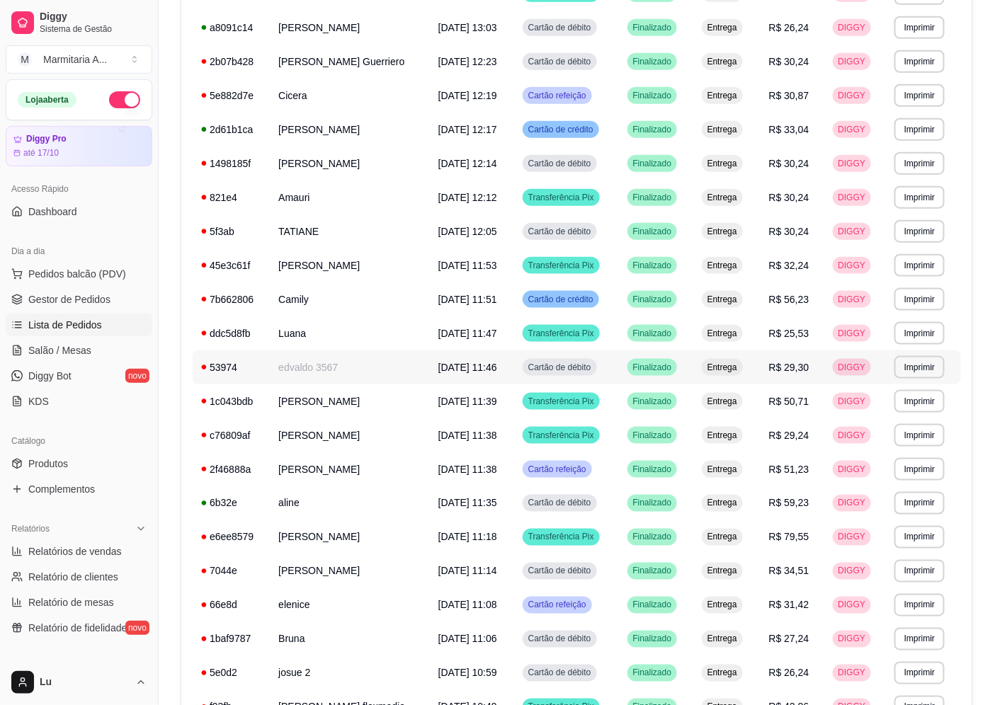
scroll to position [553, 0]
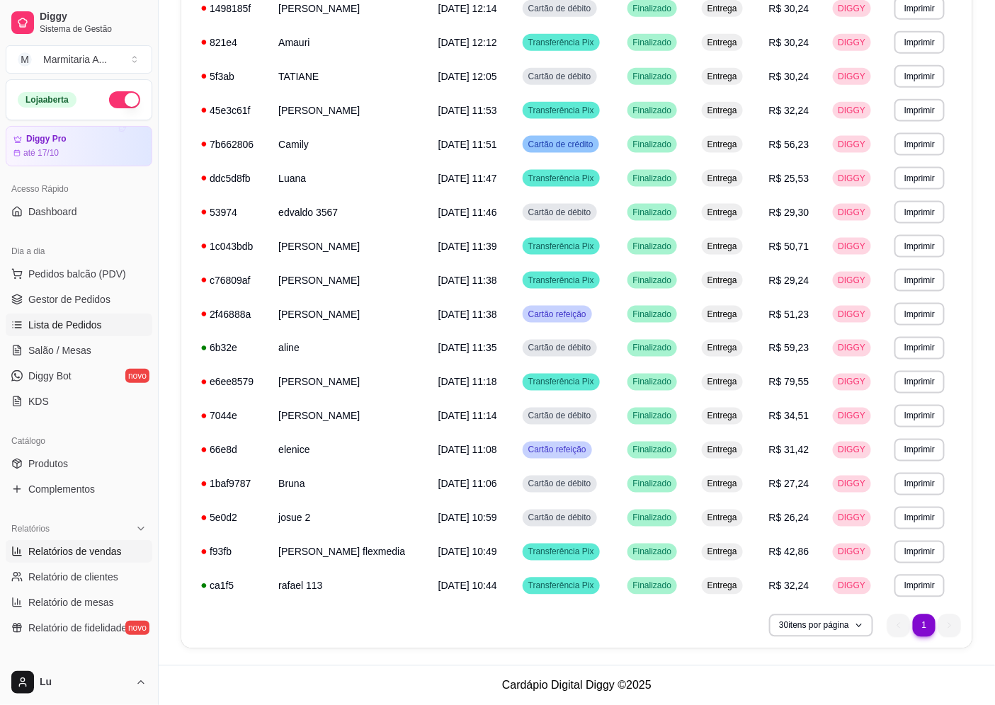
click at [84, 549] on span "Relatórios de vendas" at bounding box center [74, 552] width 93 height 14
select select "ALL"
select select "0"
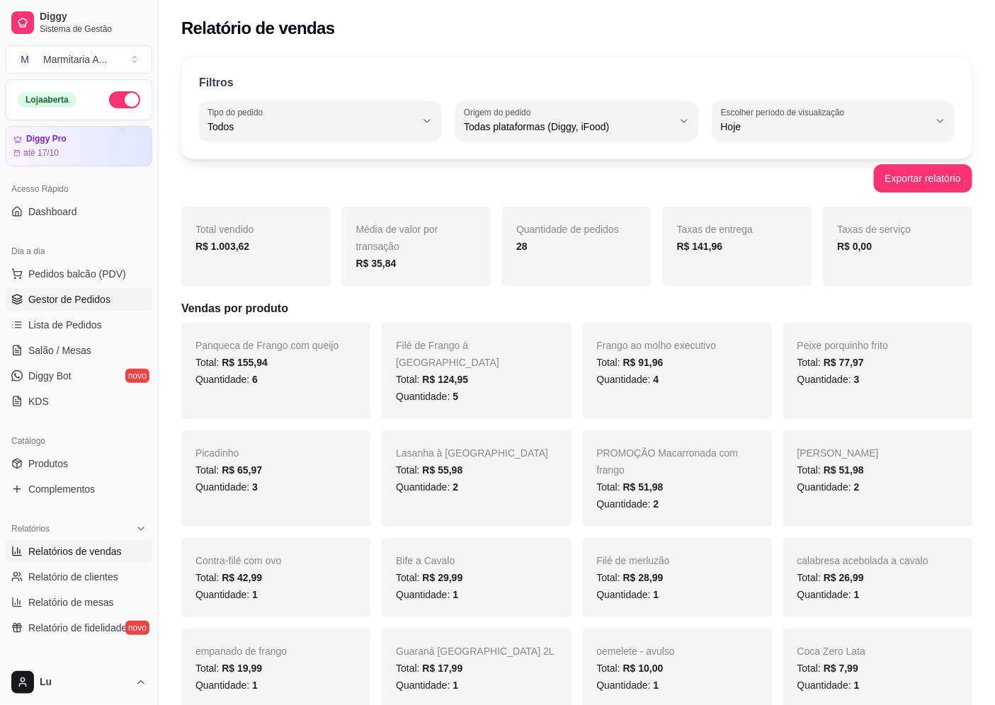
click at [90, 293] on span "Gestor de Pedidos" at bounding box center [69, 300] width 82 height 14
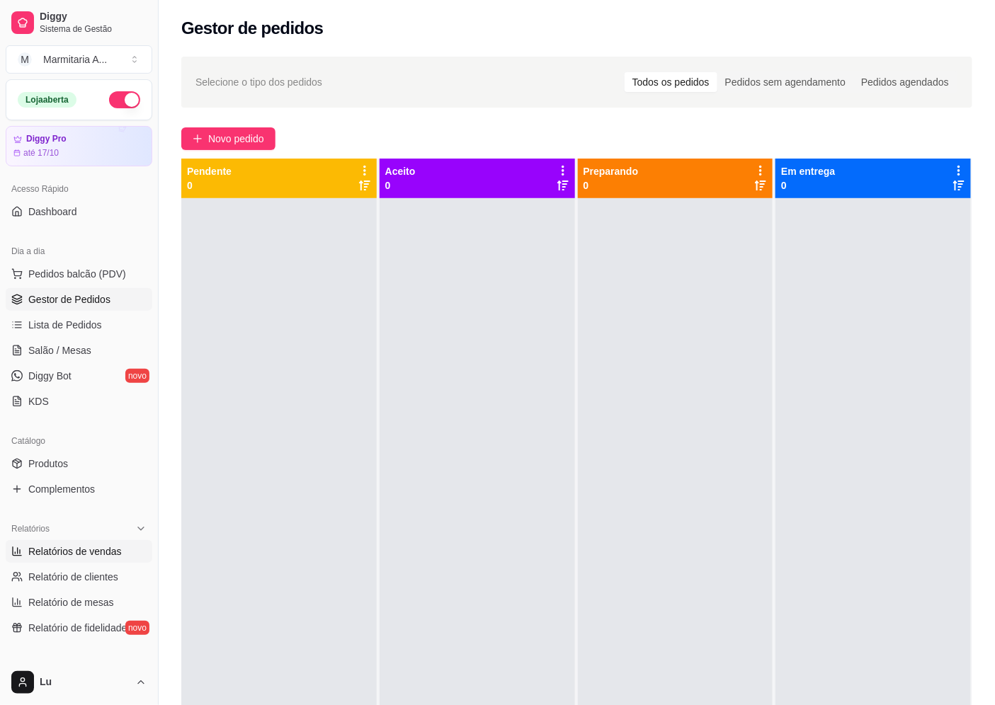
click at [101, 546] on span "Relatórios de vendas" at bounding box center [74, 552] width 93 height 14
select select "ALL"
select select "0"
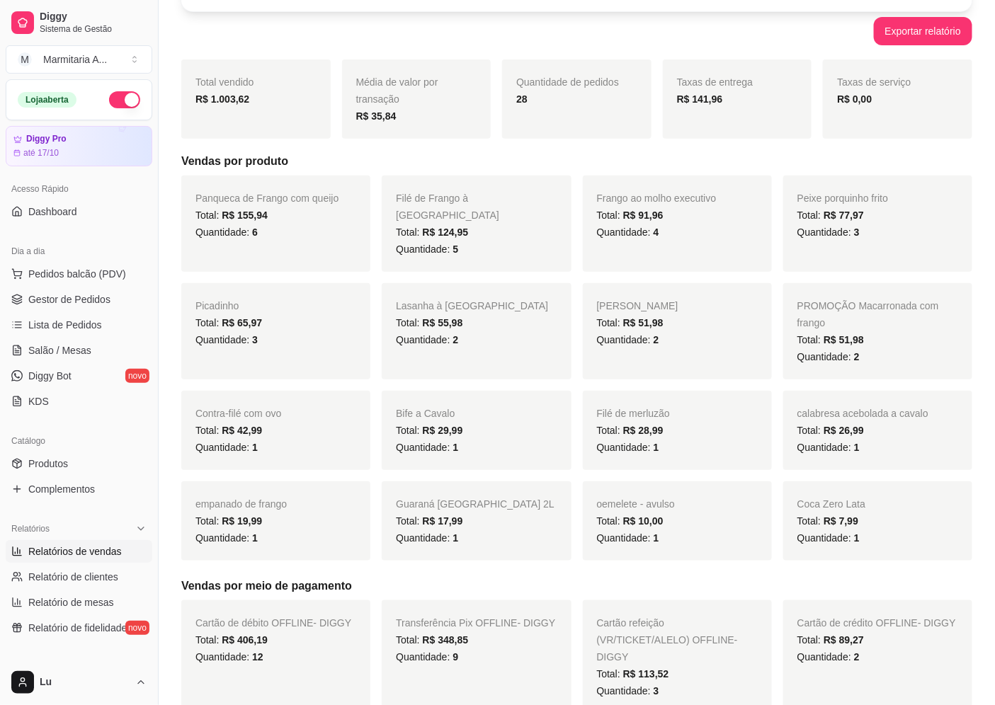
scroll to position [157, 0]
